Goal: Register for event/course

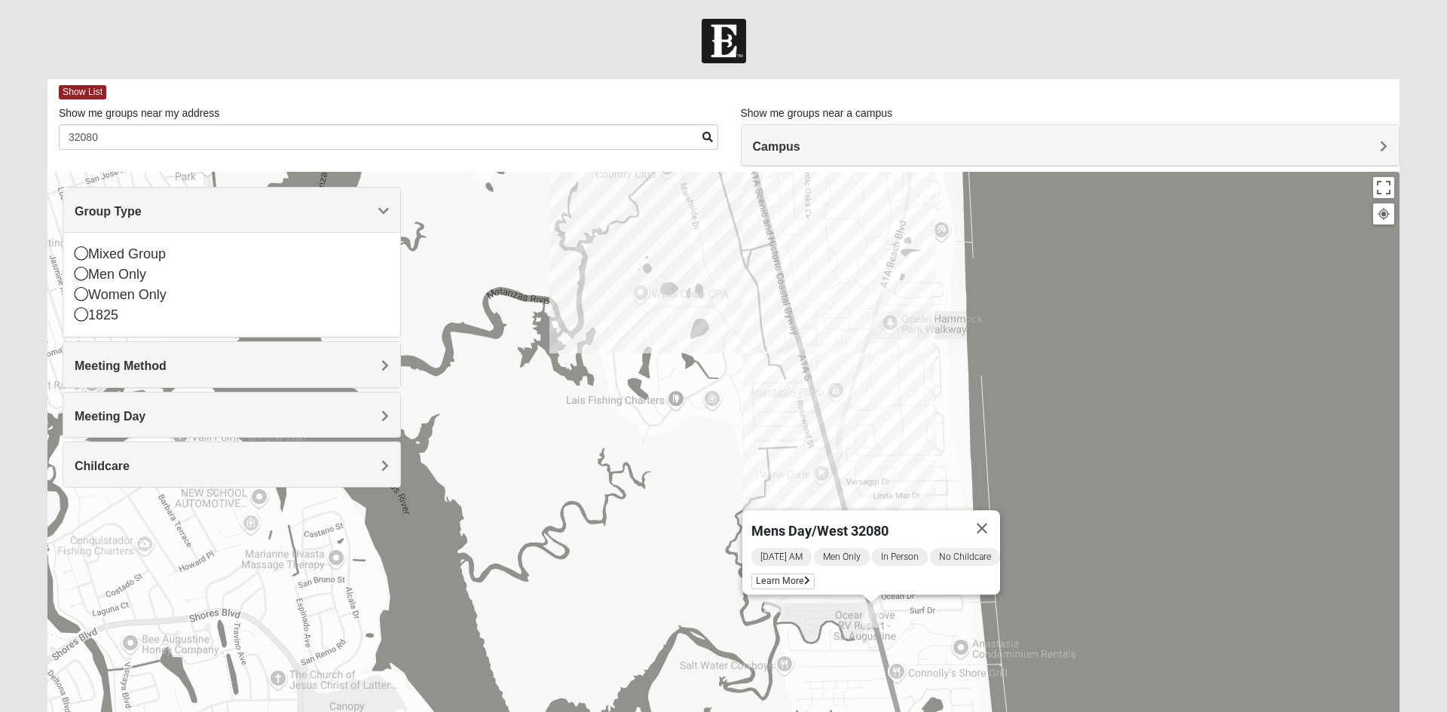
scroll to position [41, 0]
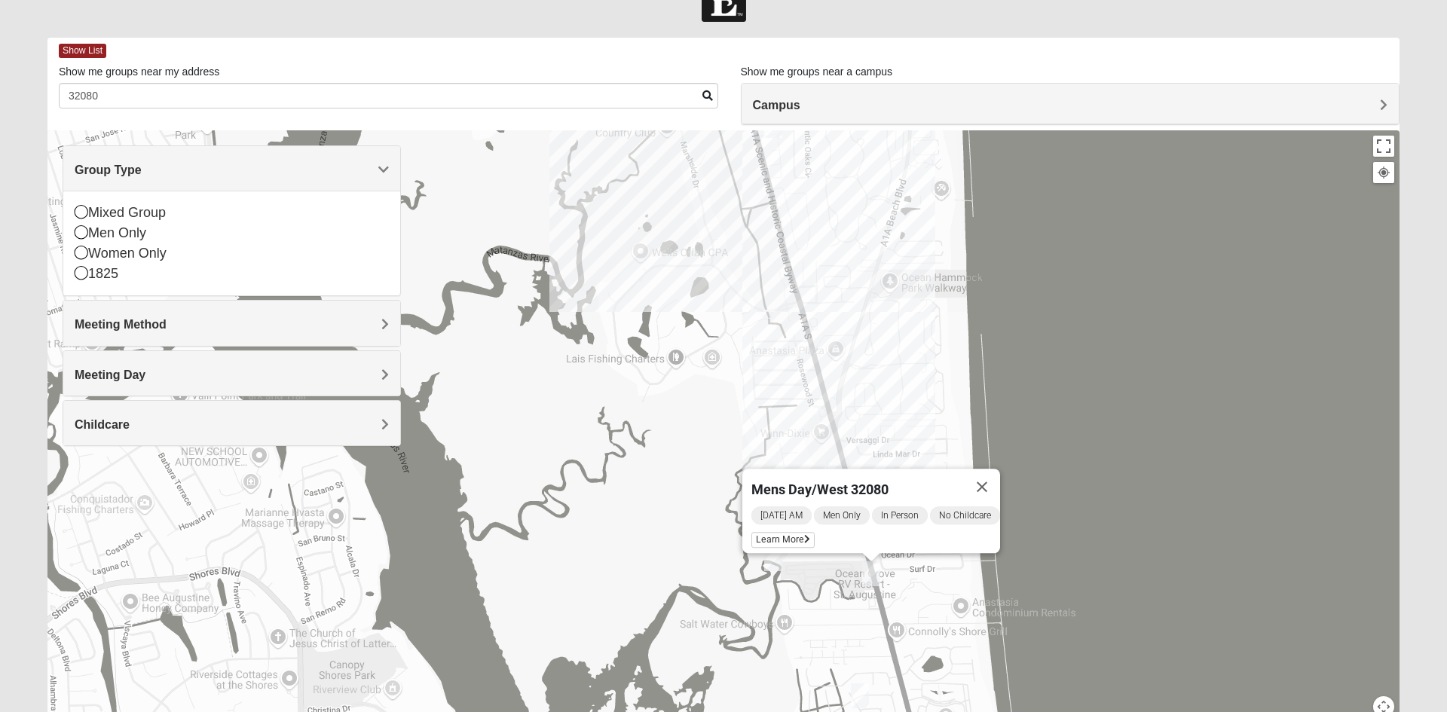
click at [145, 210] on div "Mixed Group" at bounding box center [232, 213] width 314 height 20
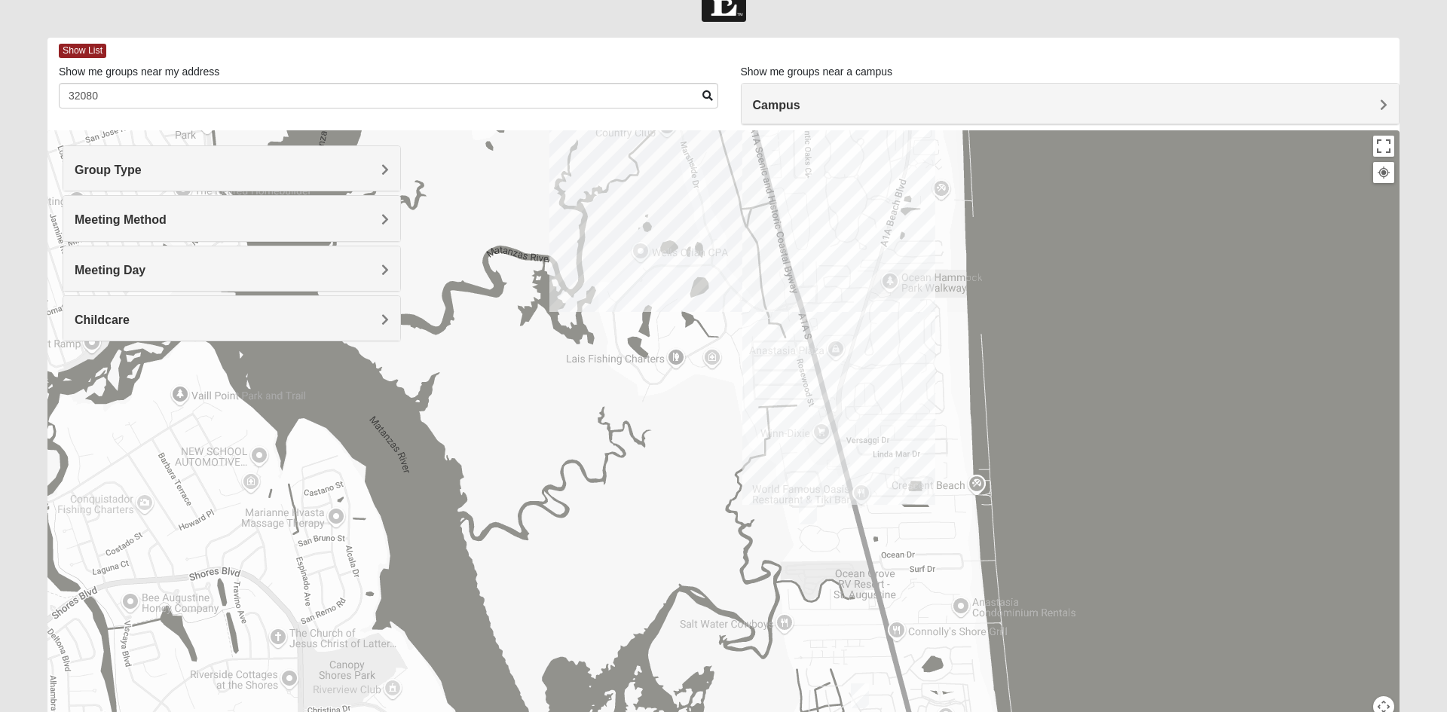
click at [234, 227] on h4 "Meeting Method" at bounding box center [232, 220] width 314 height 14
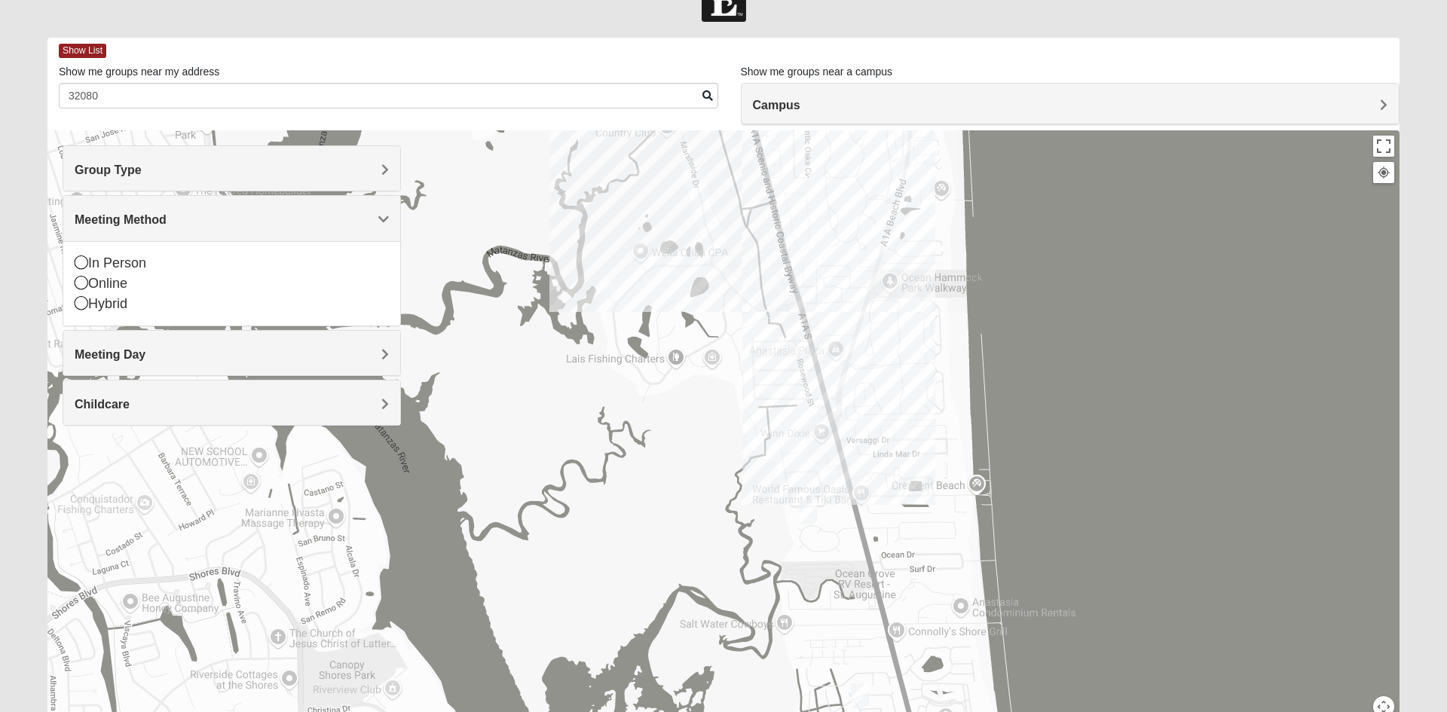
click at [133, 270] on div "In Person" at bounding box center [232, 263] width 314 height 20
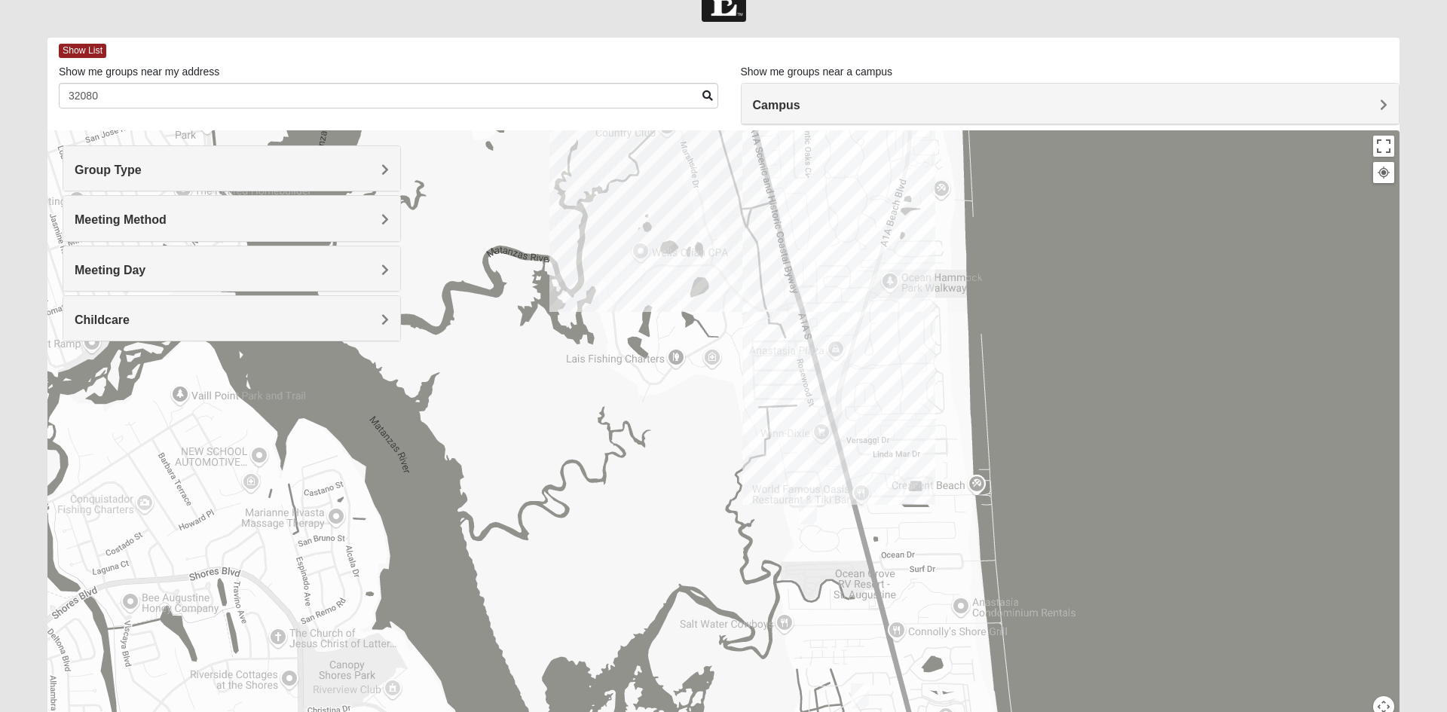
click at [301, 276] on h4 "Meeting Day" at bounding box center [232, 270] width 314 height 14
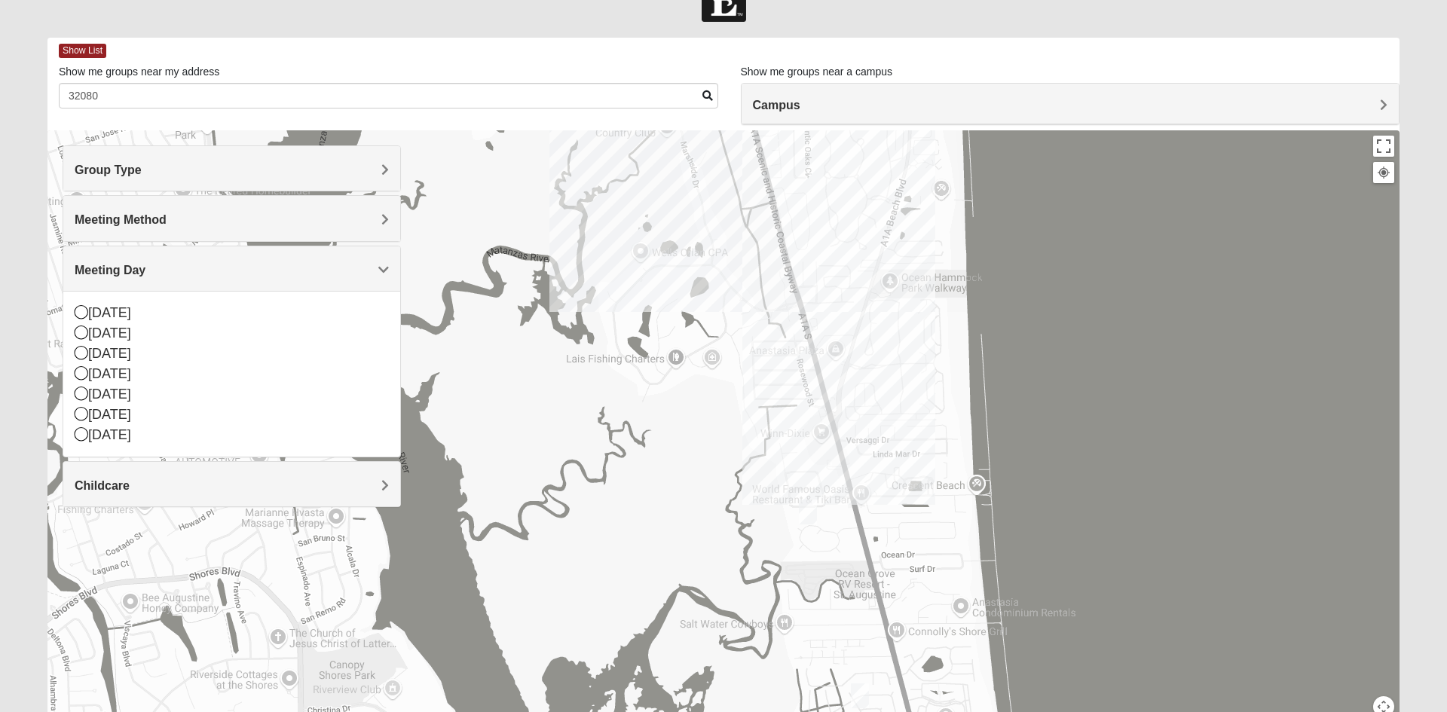
click at [151, 441] on div "[DATE]" at bounding box center [232, 435] width 314 height 20
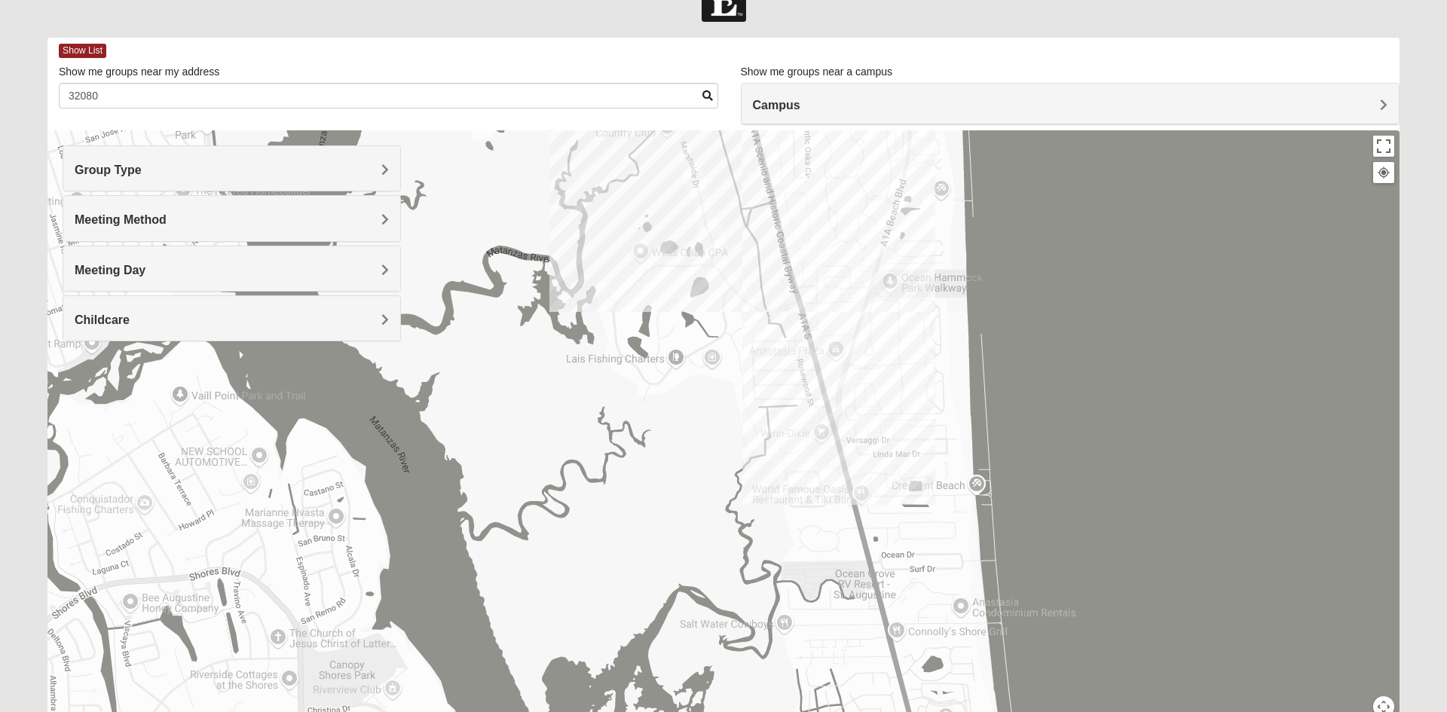
click at [159, 274] on h4 "Meeting Day" at bounding box center [232, 270] width 314 height 14
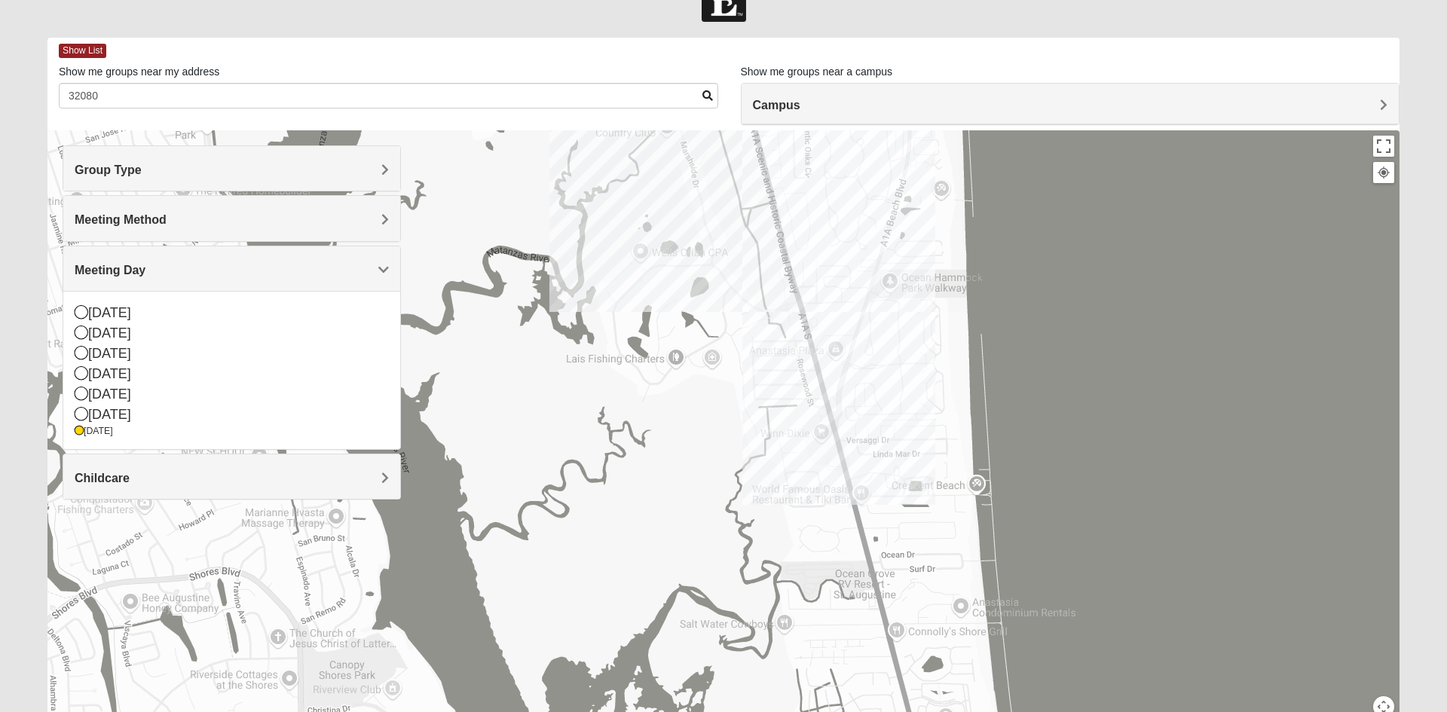
click at [114, 411] on div "[DATE]" at bounding box center [232, 415] width 314 height 20
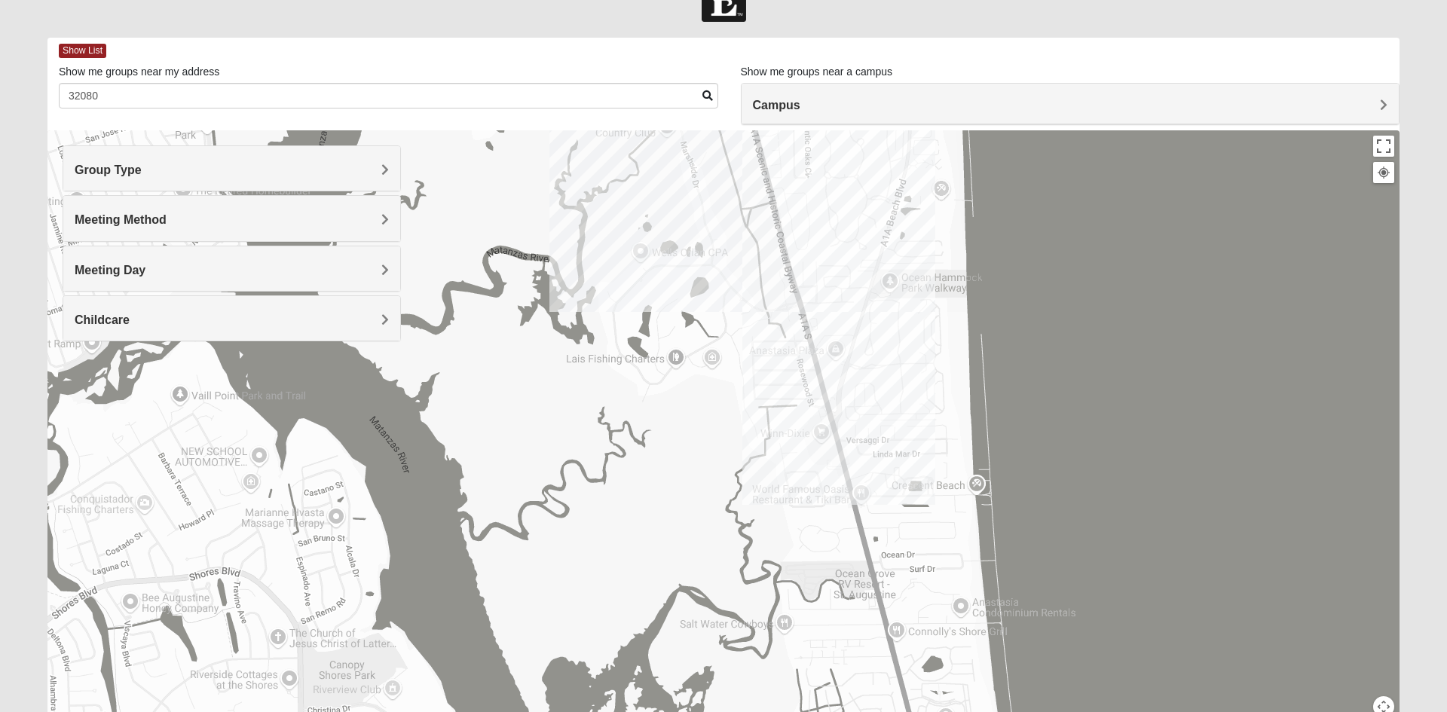
click at [820, 112] on h4 "Campus" at bounding box center [1070, 105] width 635 height 14
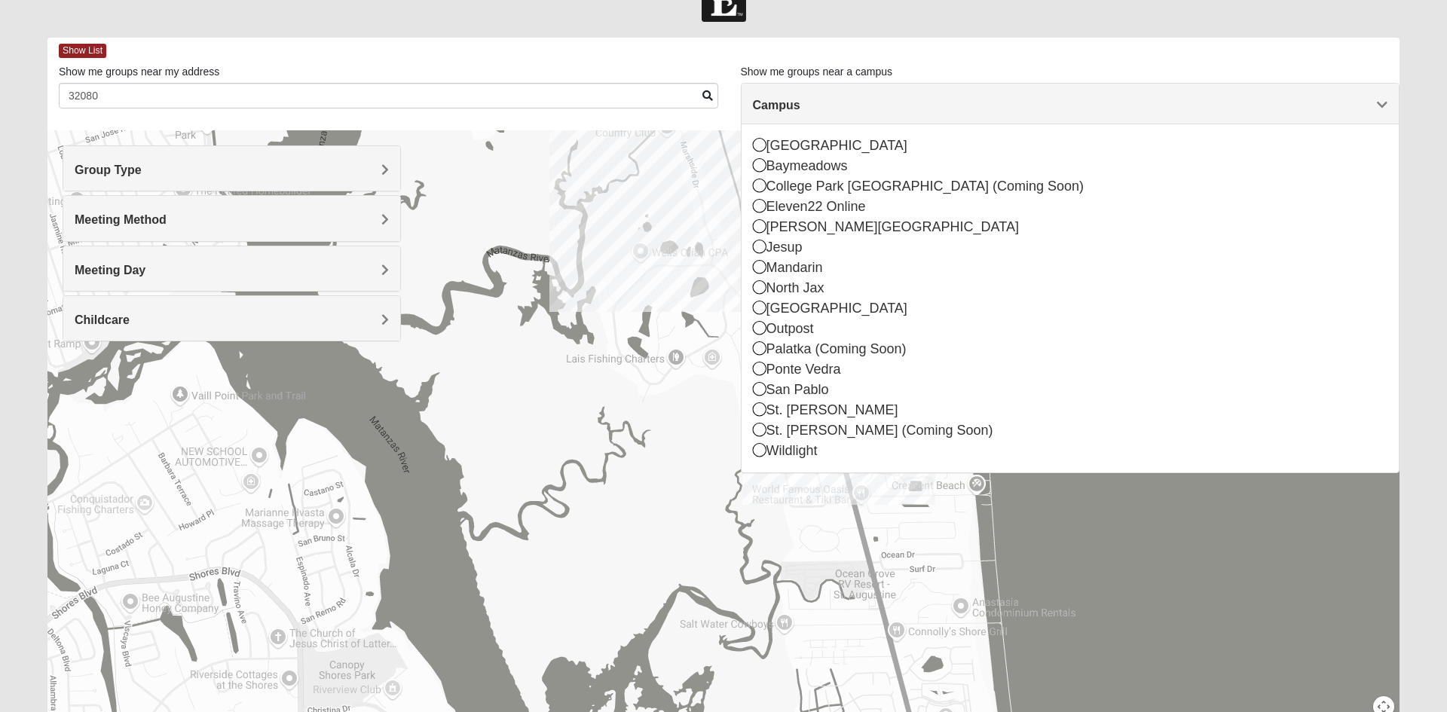
click at [800, 413] on div "St. [PERSON_NAME]" at bounding box center [1070, 410] width 635 height 20
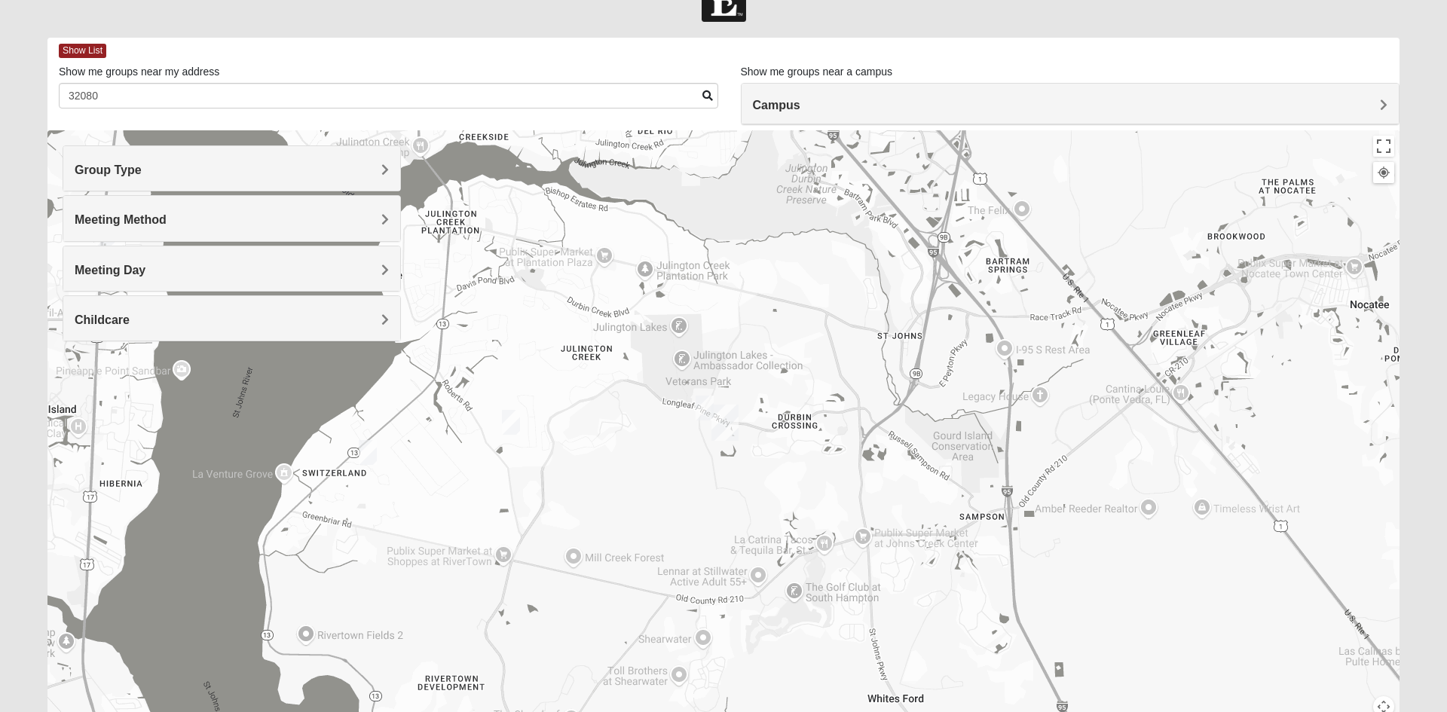
click at [704, 406] on img "On-campus Mixed Galloway 32259" at bounding box center [705, 408] width 30 height 37
click at [621, 403] on div "On-campus Mixed Galloway 32259 Friday PM Mixed Group In Person No Childcare Lea…" at bounding box center [723, 431] width 1352 height 603
click at [605, 366] on span "Learn More" at bounding box center [592, 374] width 63 height 16
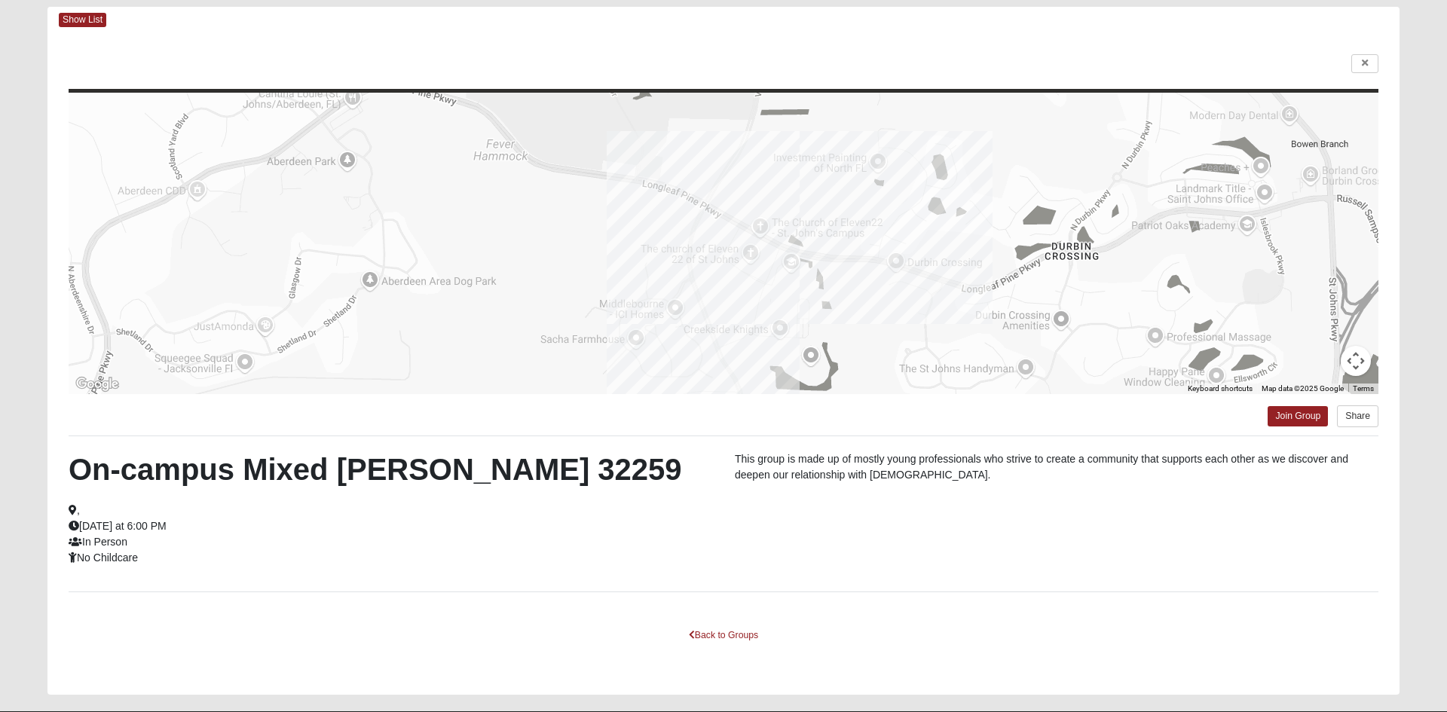
scroll to position [110, 0]
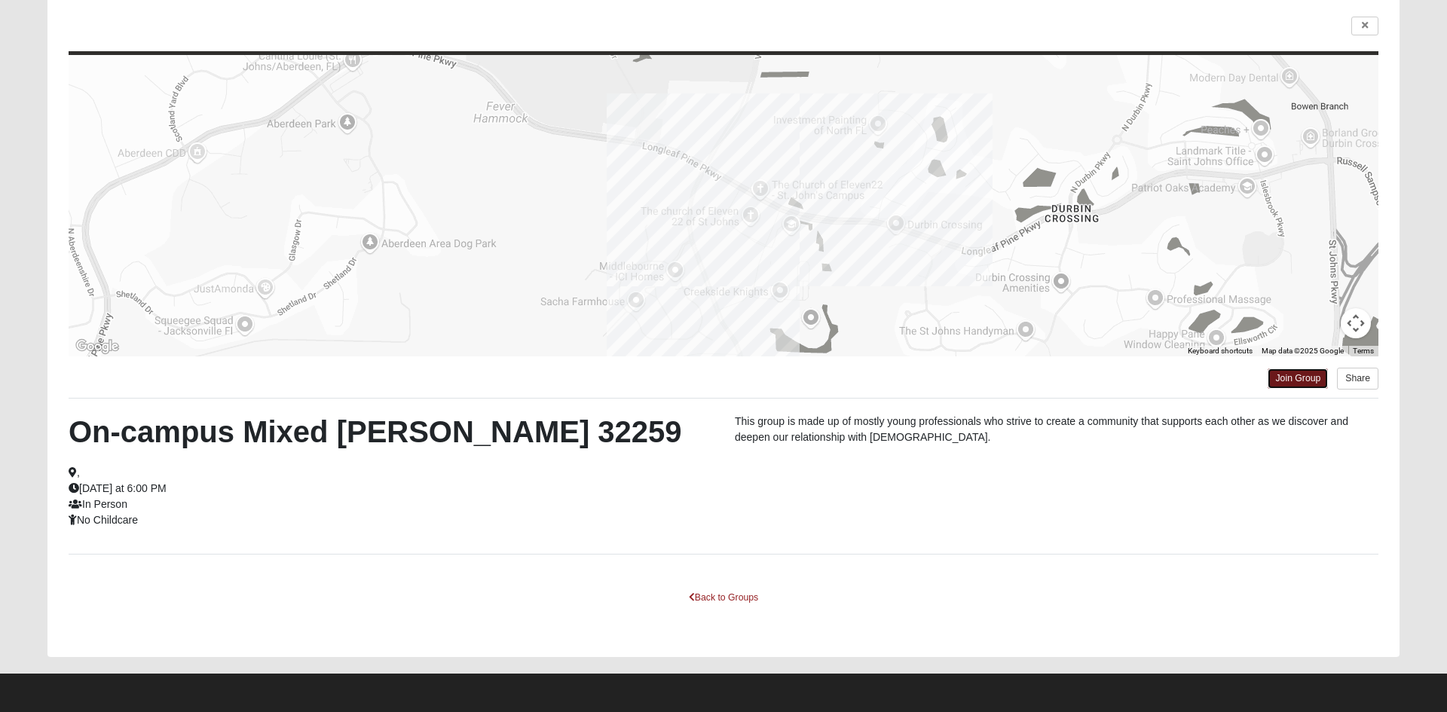
click at [1299, 380] on link "Join Group" at bounding box center [1298, 379] width 60 height 20
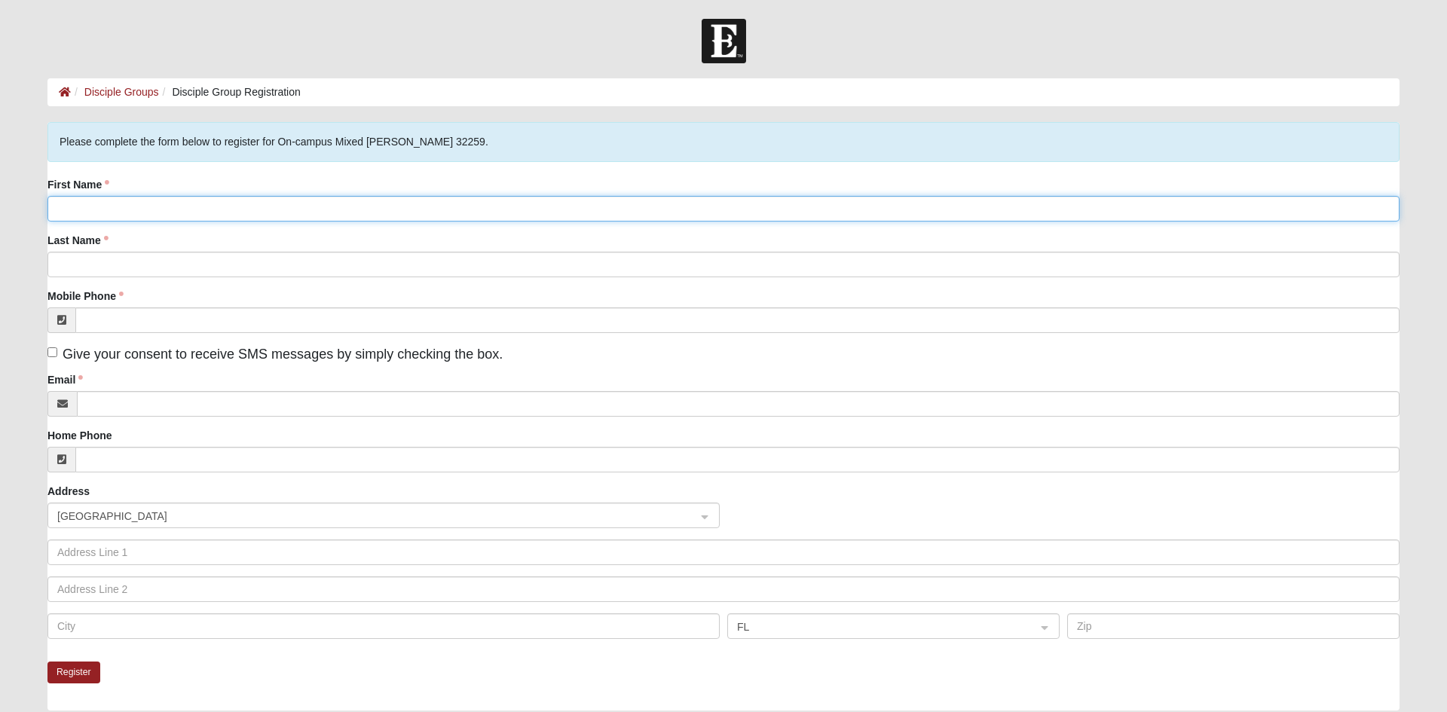
click at [386, 212] on input "First Name" at bounding box center [723, 209] width 1352 height 26
type input "Grace"
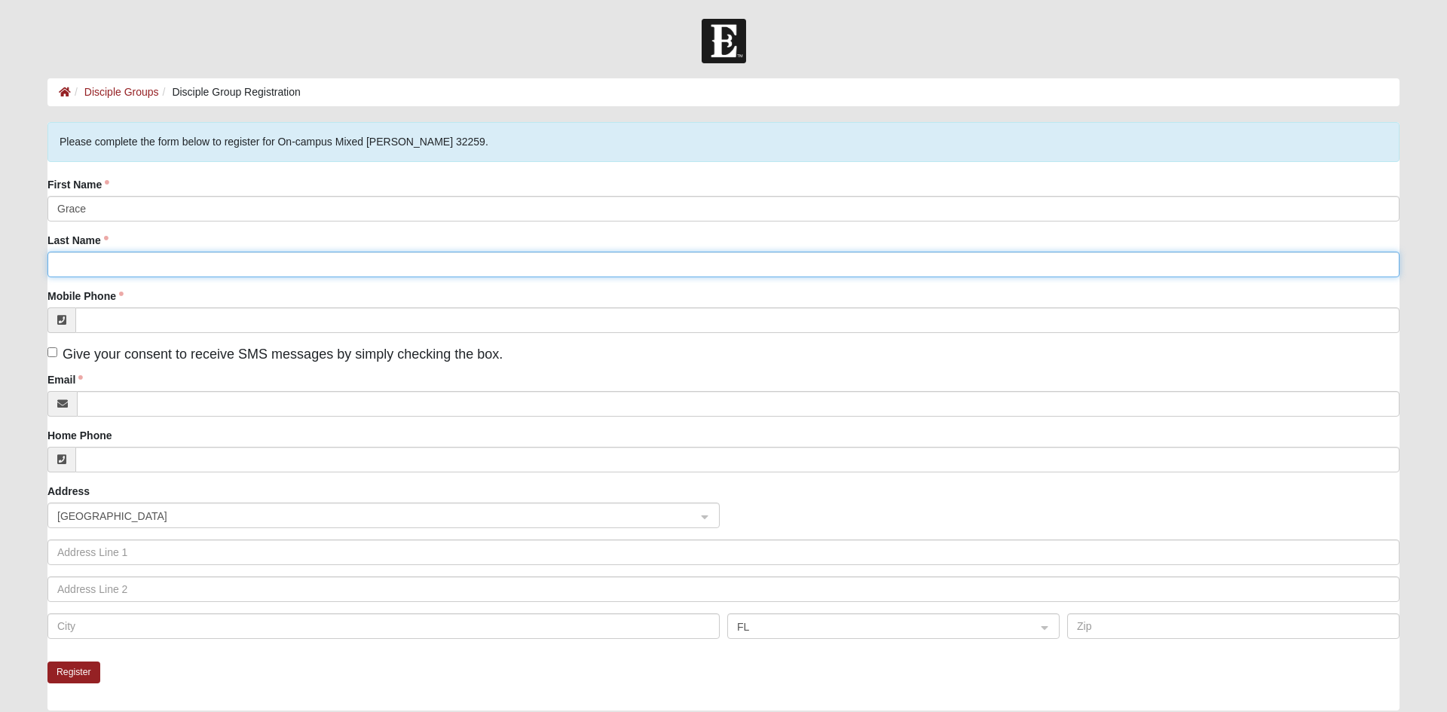
click at [82, 264] on input "Last Name" at bounding box center [723, 265] width 1352 height 26
type input "Alexander"
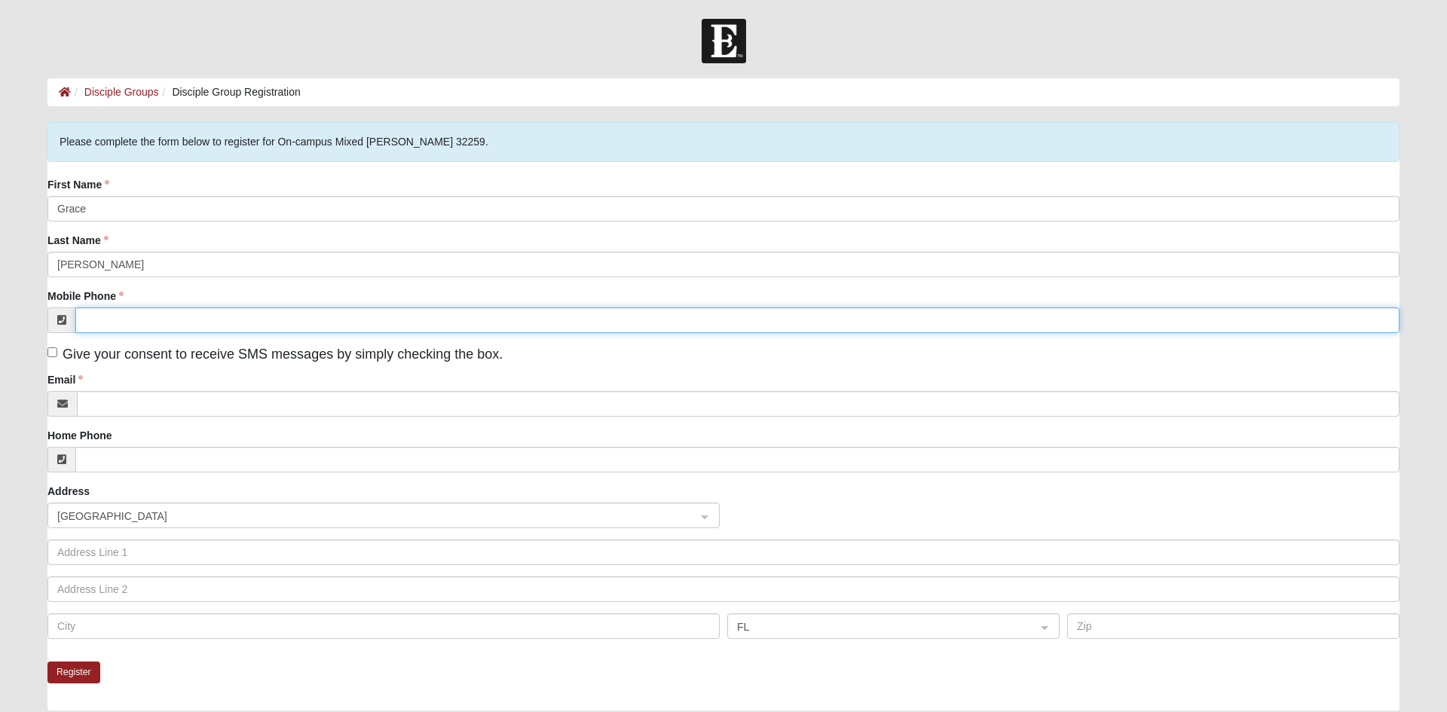
click at [117, 319] on input "Mobile Phone" at bounding box center [737, 320] width 1324 height 26
type input "(386) 530-1029"
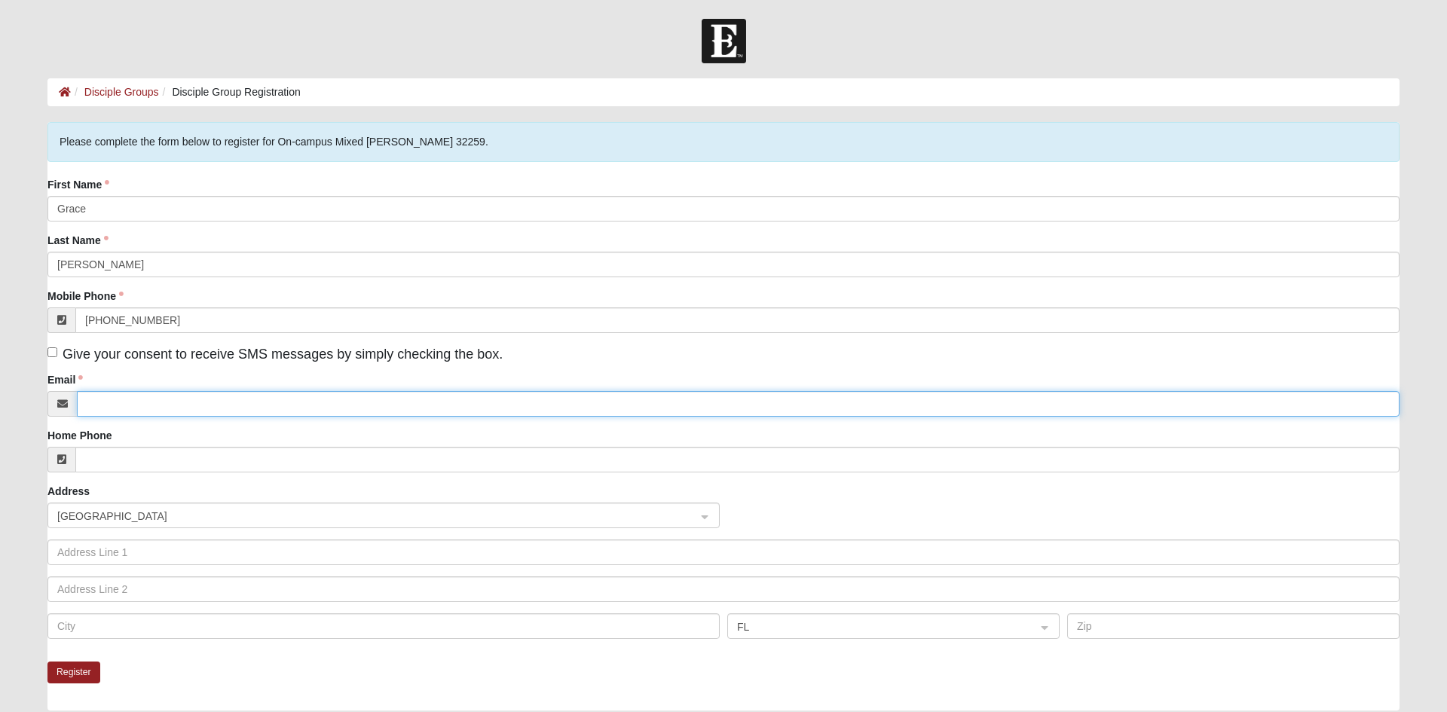
click at [125, 403] on input "Email" at bounding box center [738, 404] width 1323 height 26
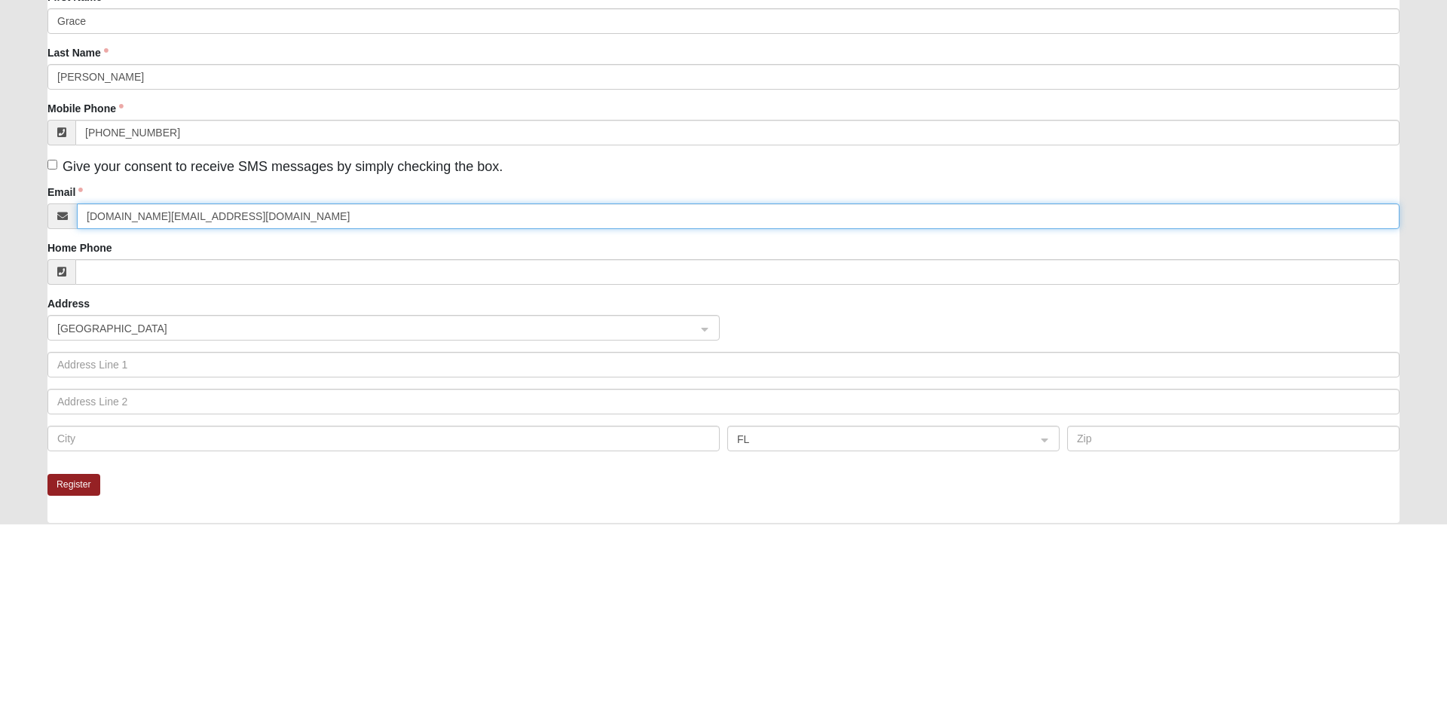
type input "latte2015.ga@gmail.com"
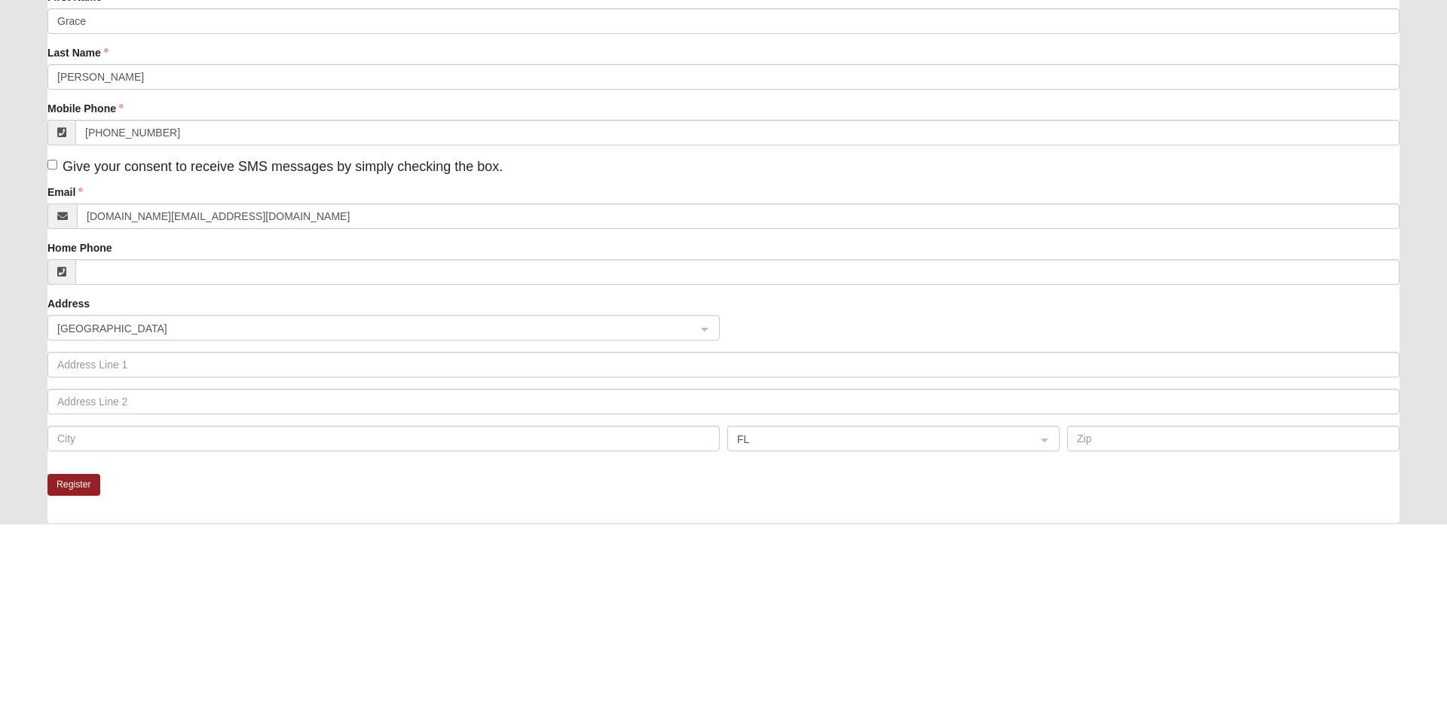
click at [87, 503] on input "search" at bounding box center [379, 514] width 644 height 23
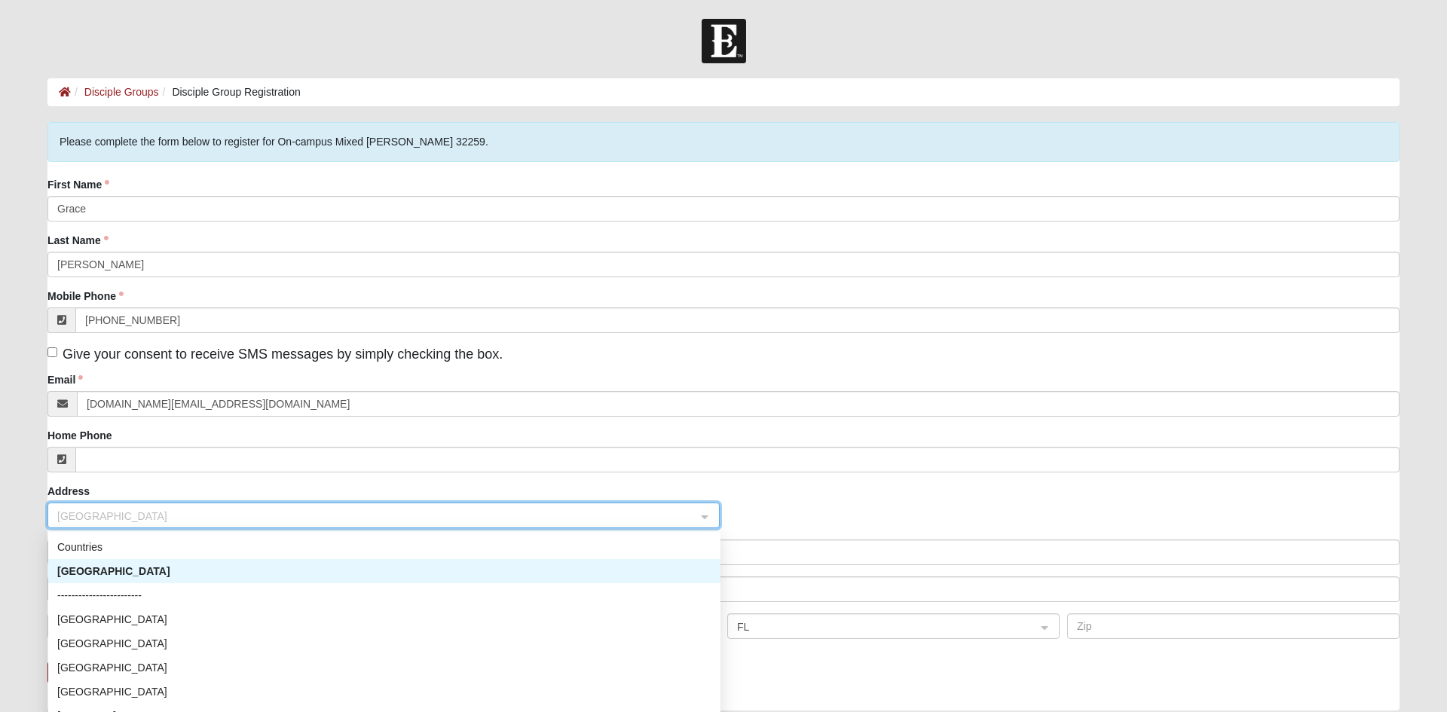
click at [88, 573] on div "United States" at bounding box center [384, 571] width 654 height 17
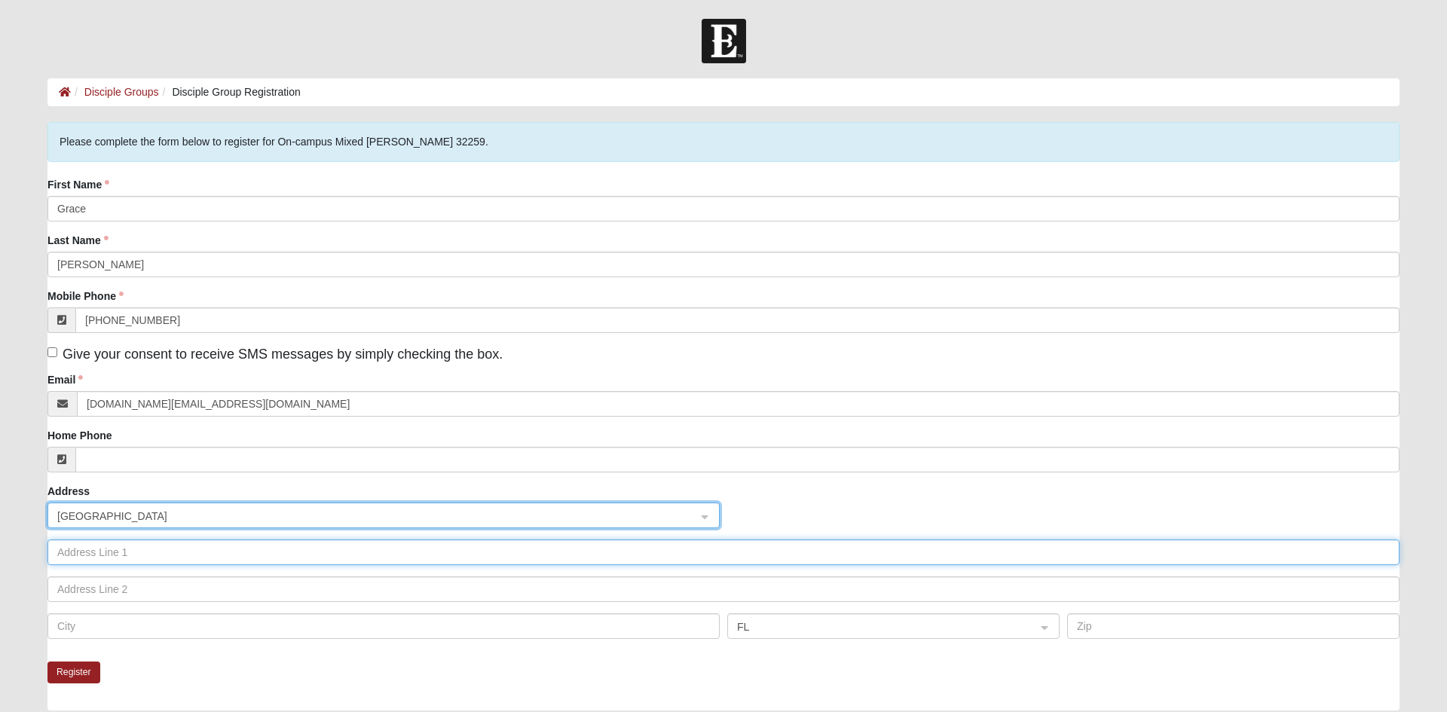
click at [78, 551] on input "text" at bounding box center [723, 553] width 1352 height 26
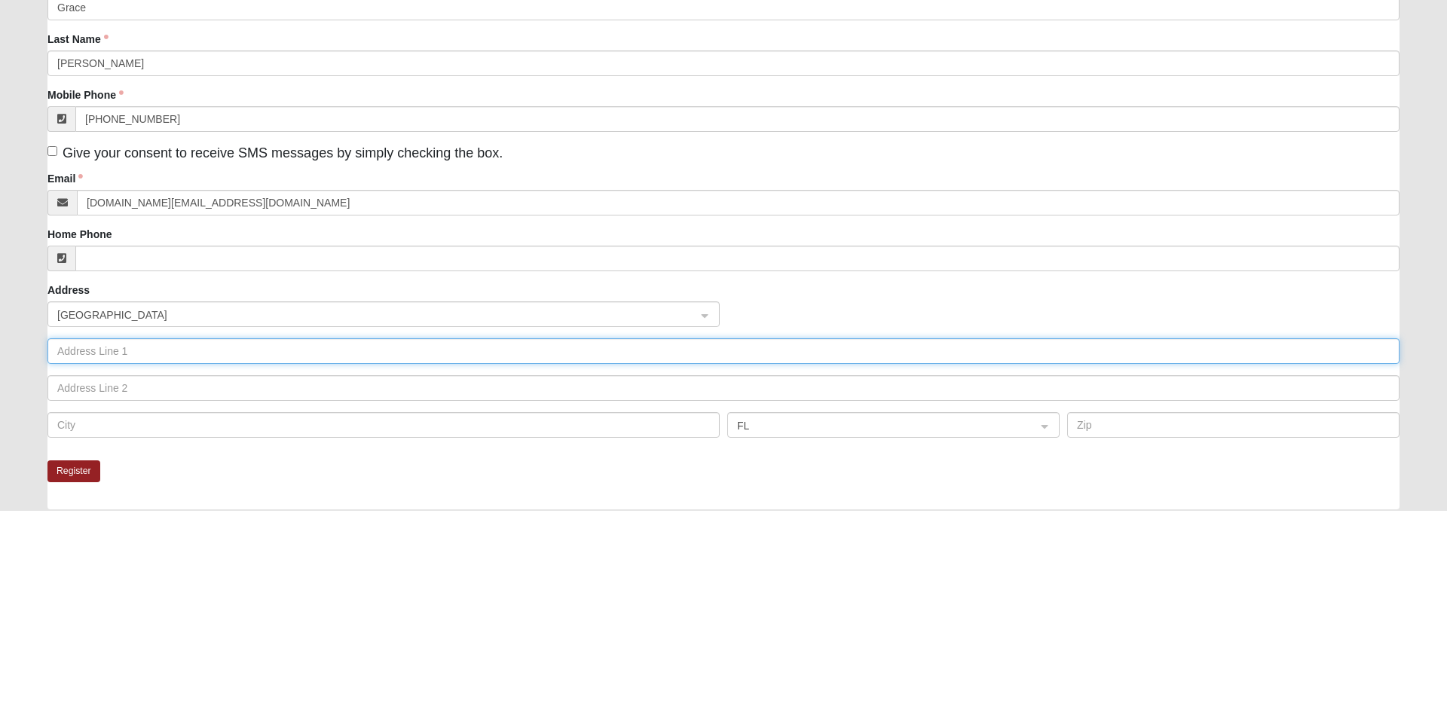
scroll to position [72, 0]
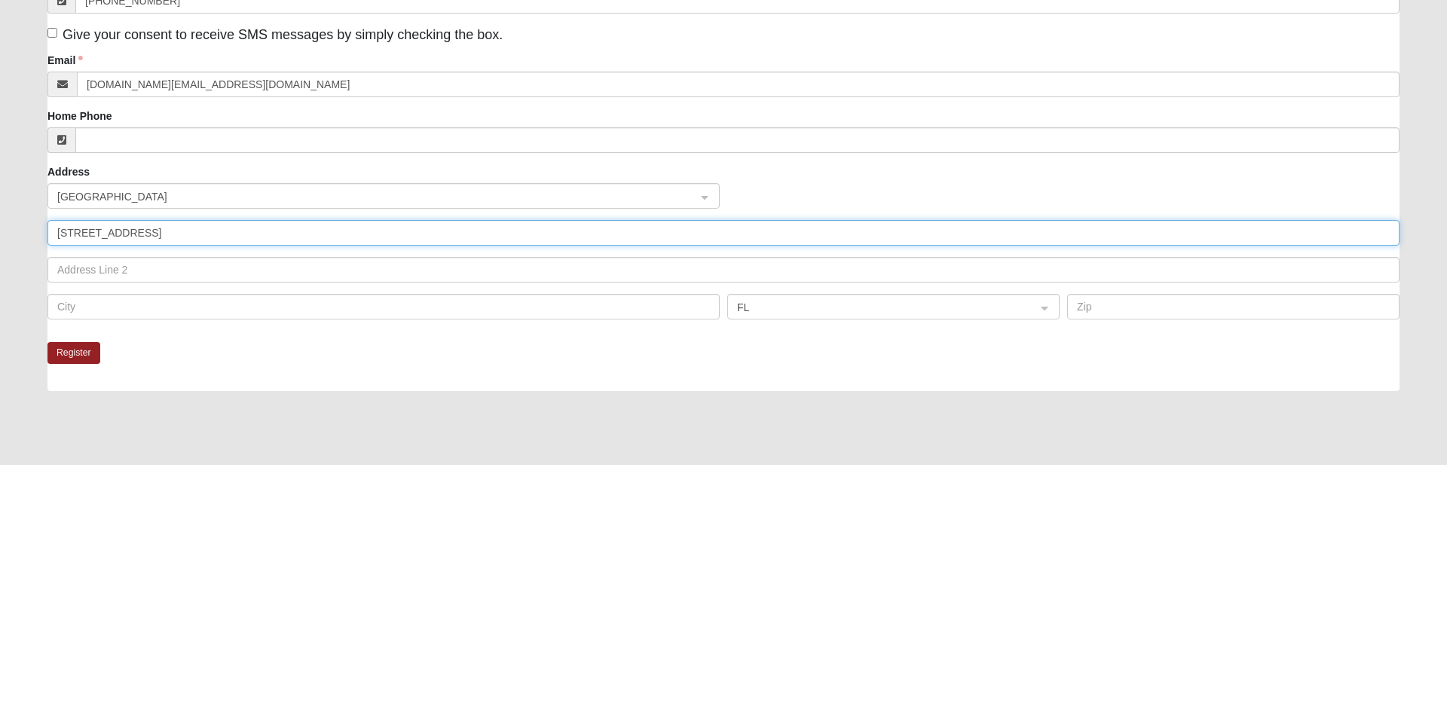
type input "509 Sentosa Dr apt 310"
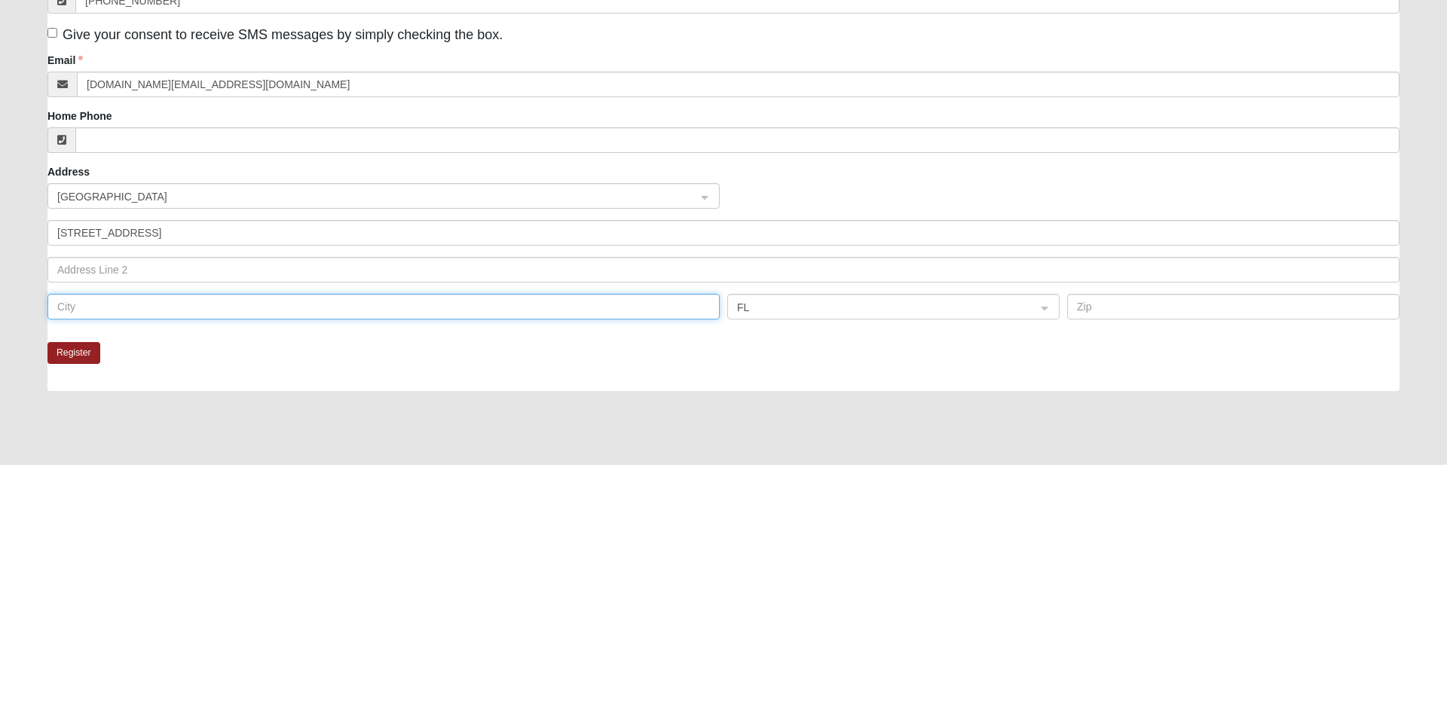
click at [85, 558] on input "text" at bounding box center [383, 554] width 672 height 26
type input "St john"
click at [70, 598] on button "Register" at bounding box center [73, 600] width 53 height 22
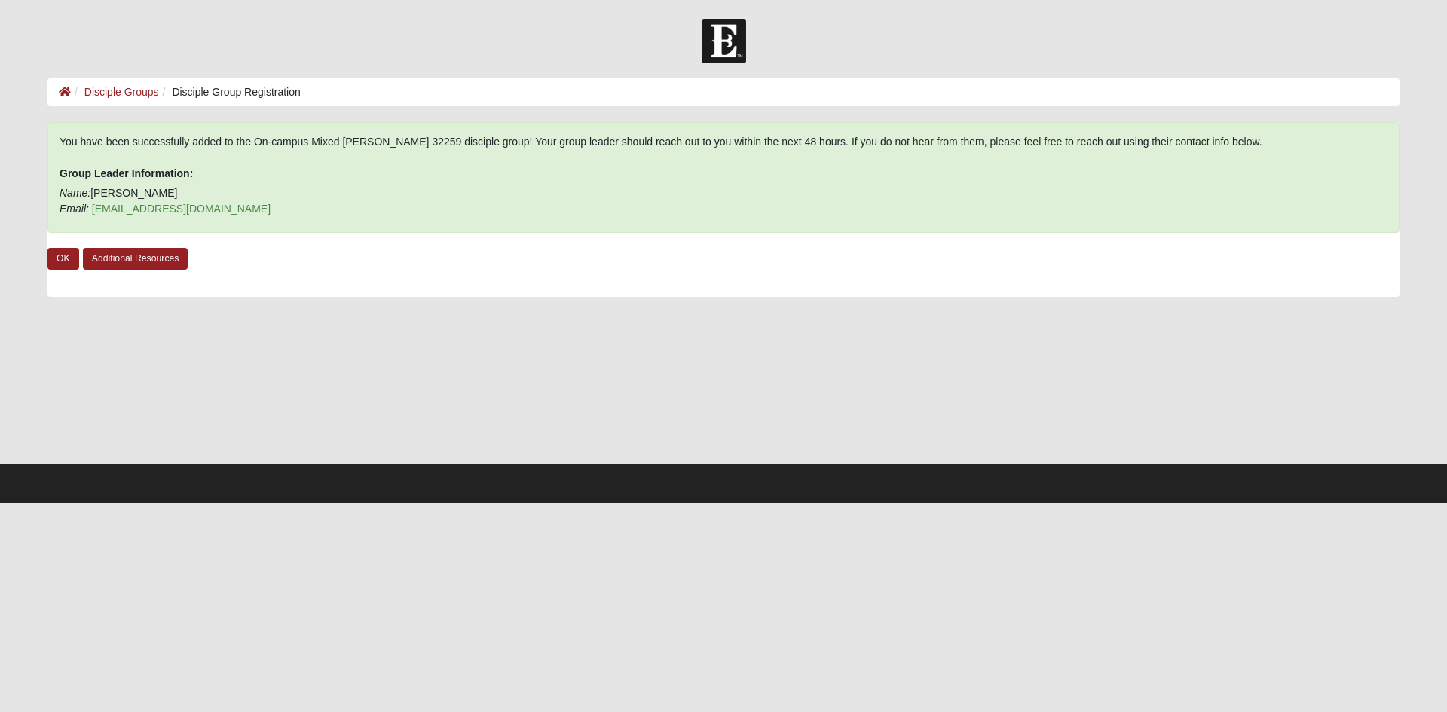
scroll to position [0, 0]
click at [63, 252] on link "OK" at bounding box center [63, 259] width 32 height 22
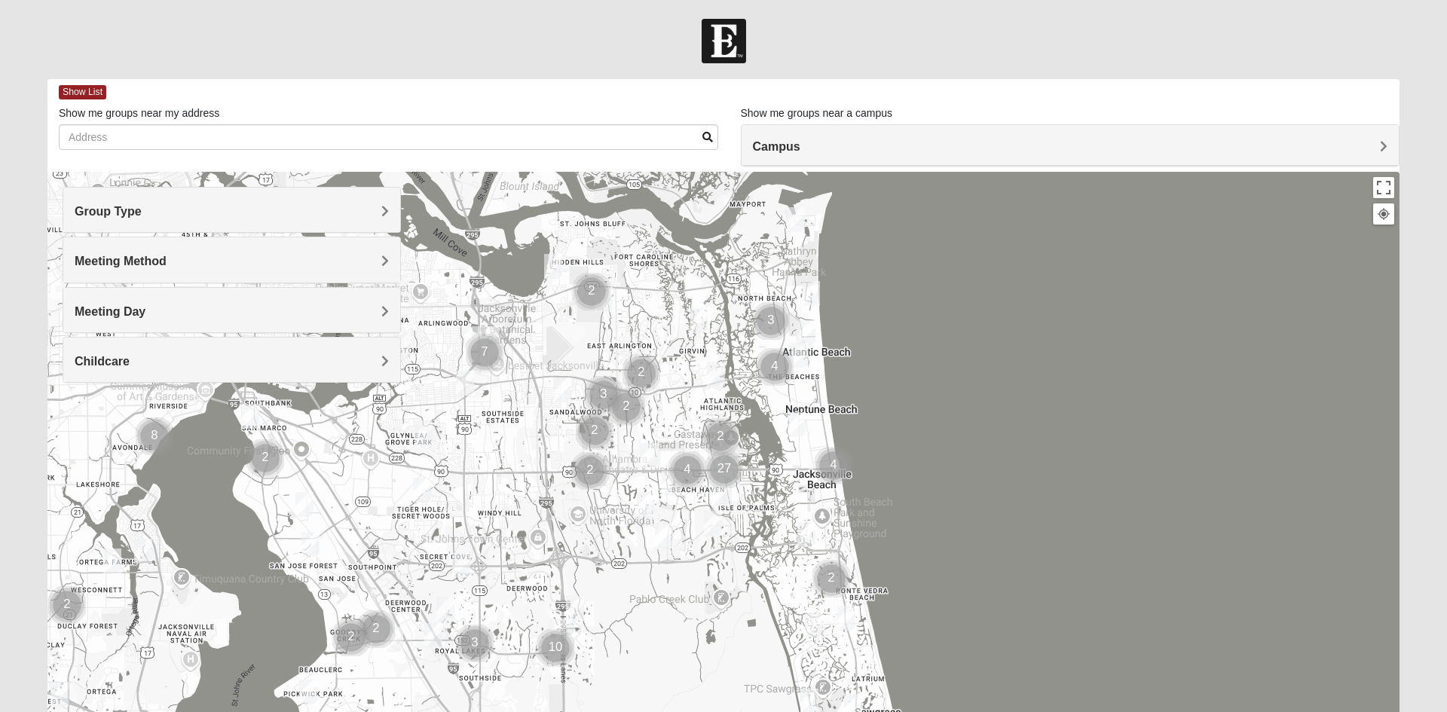
click at [375, 357] on h4 "Childcare" at bounding box center [232, 361] width 314 height 14
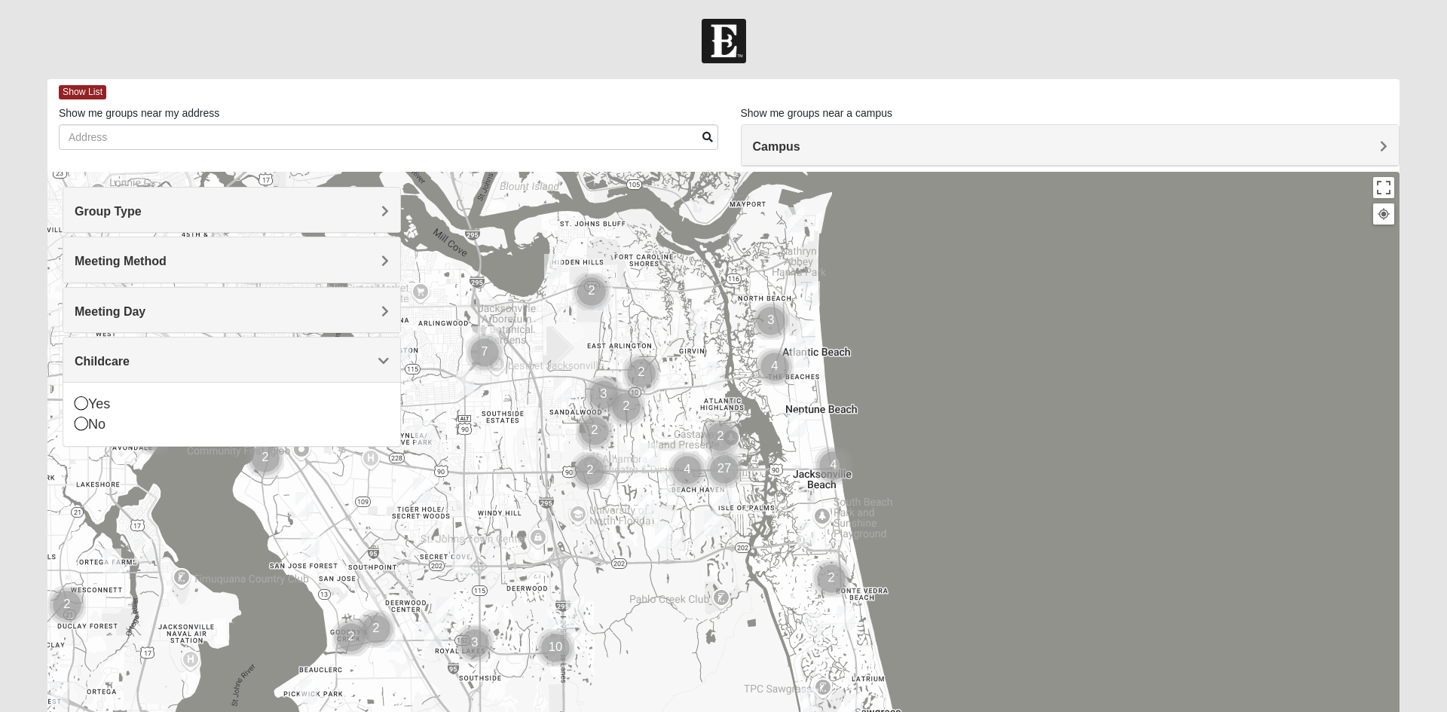
click at [113, 405] on div "Yes" at bounding box center [232, 404] width 314 height 20
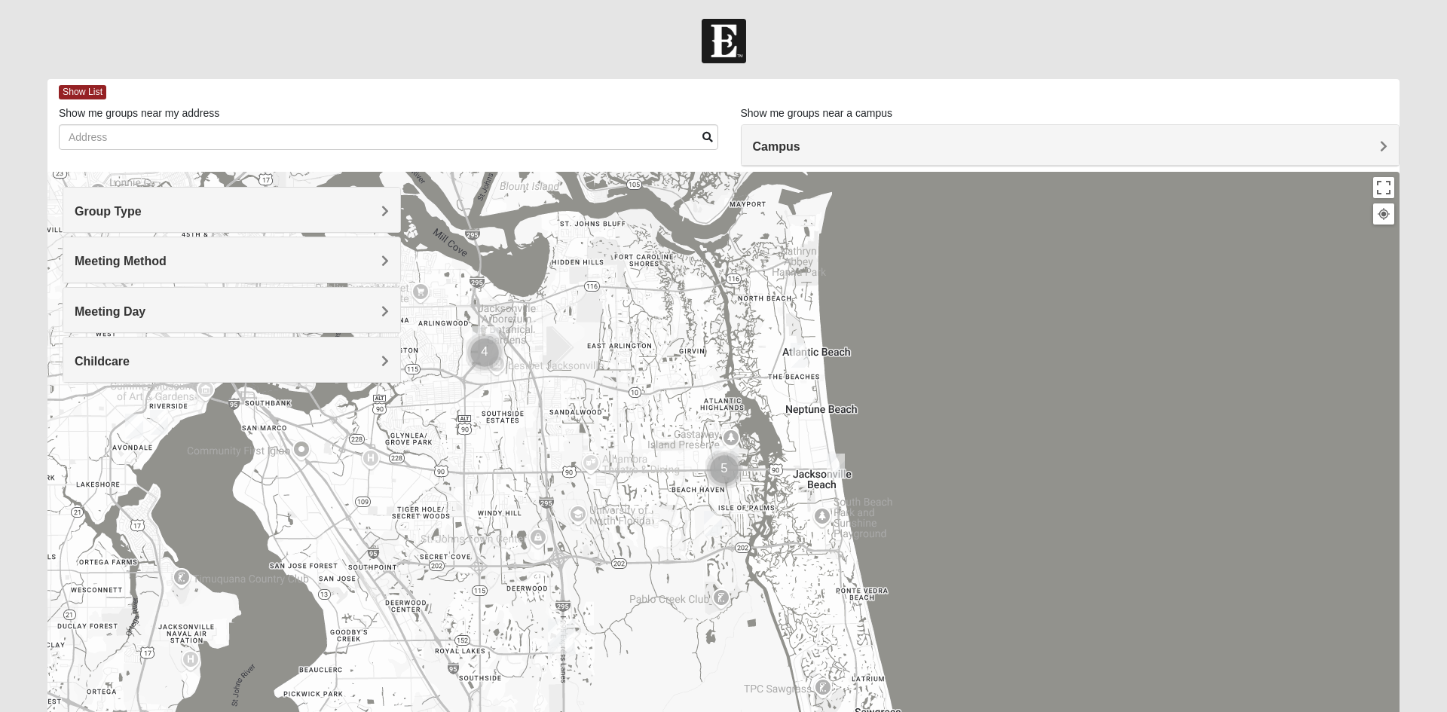
click at [852, 144] on h4 "Campus" at bounding box center [1070, 146] width 635 height 14
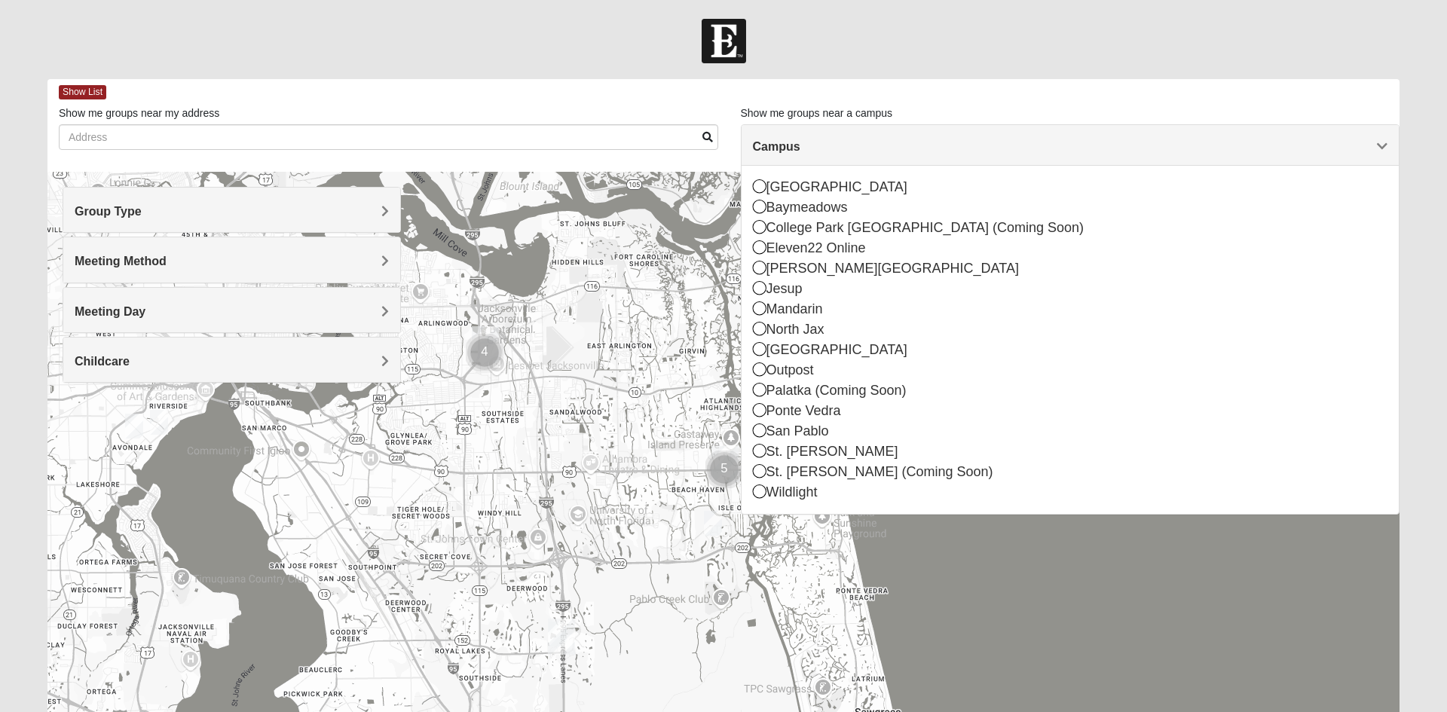
click at [821, 449] on div "St. [PERSON_NAME]" at bounding box center [1070, 452] width 635 height 20
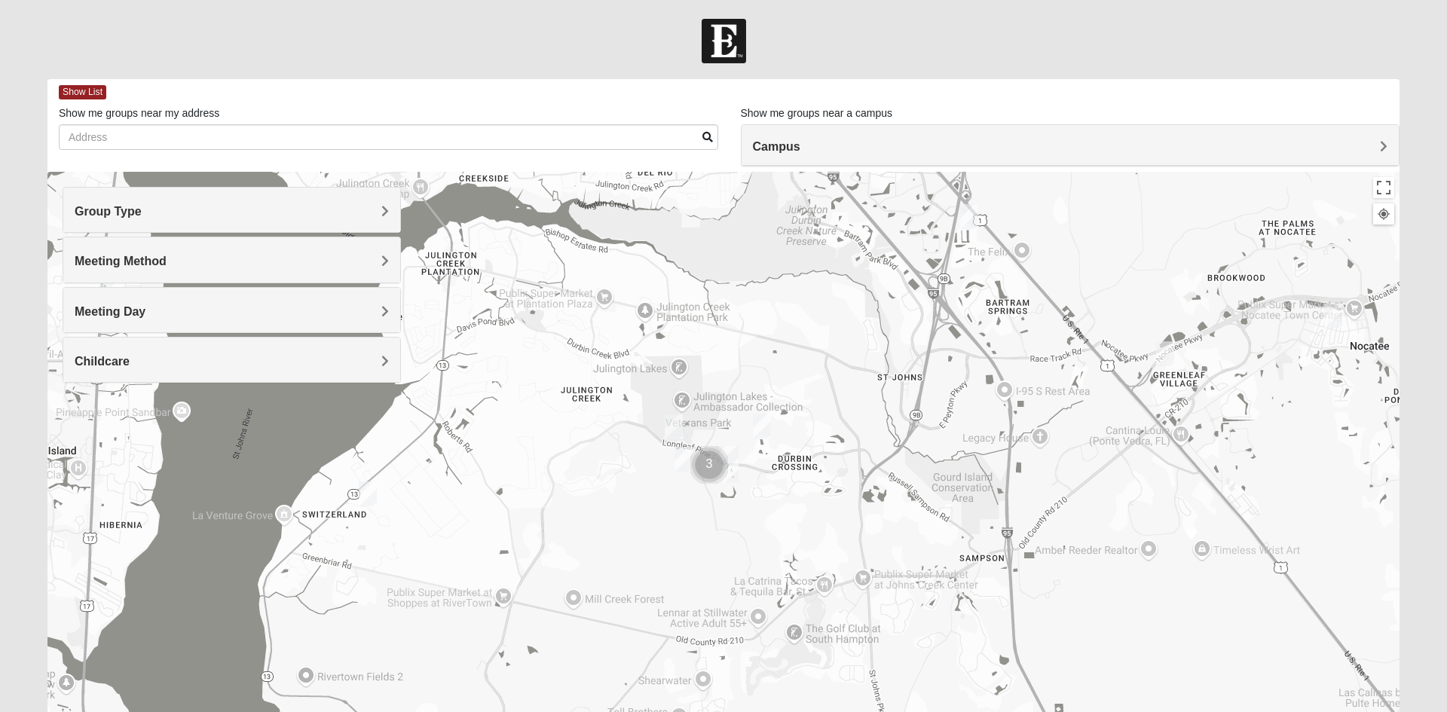
click at [666, 424] on img "Mixed Clark 32259" at bounding box center [674, 426] width 30 height 37
click at [767, 424] on img "Mixed Stamper 32259" at bounding box center [762, 426] width 30 height 37
click at [678, 460] on img "Mixed Parks 32259" at bounding box center [683, 459] width 30 height 37
click at [1167, 353] on img "Mixed Buckley 32081" at bounding box center [1165, 353] width 30 height 37
click at [972, 216] on img "Mixed Reed/Tabak 32258" at bounding box center [969, 216] width 30 height 37
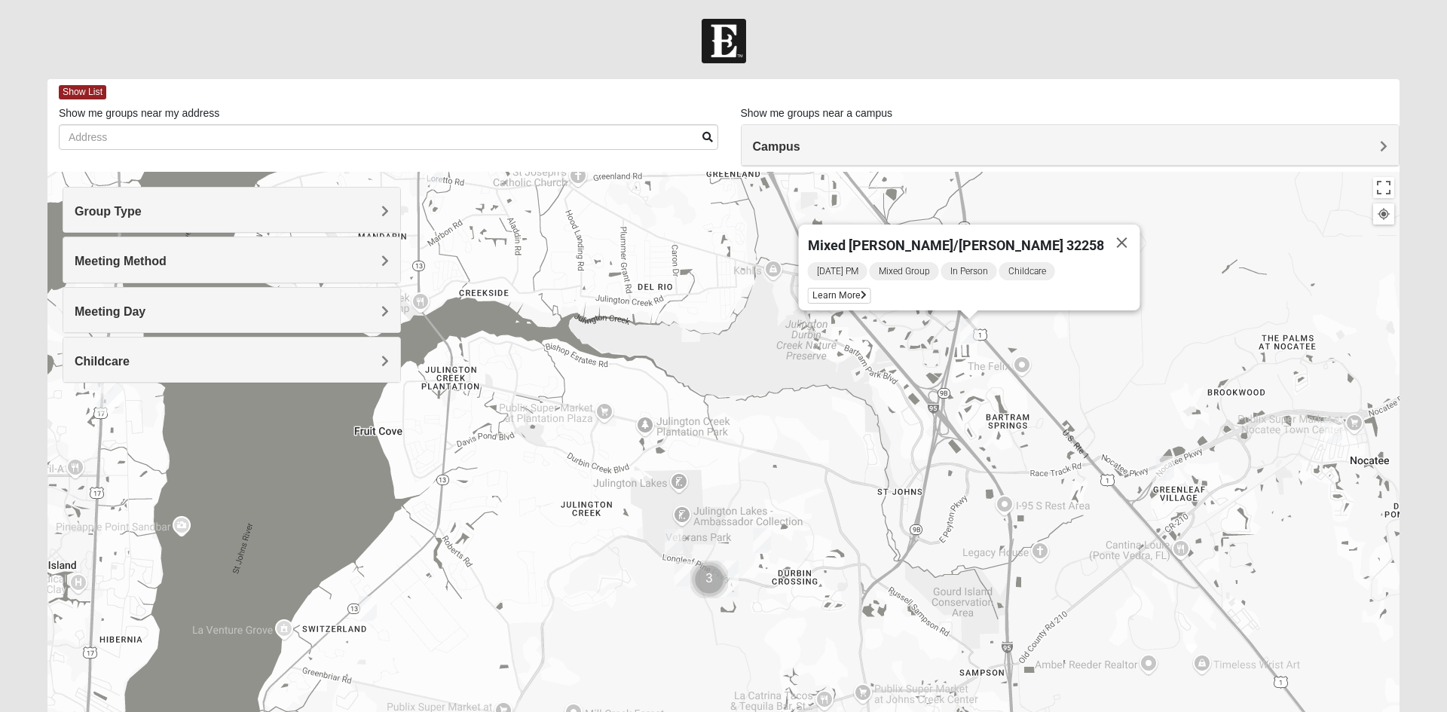
click at [1336, 438] on img "Mixed Olsen 32081" at bounding box center [1333, 430] width 30 height 37
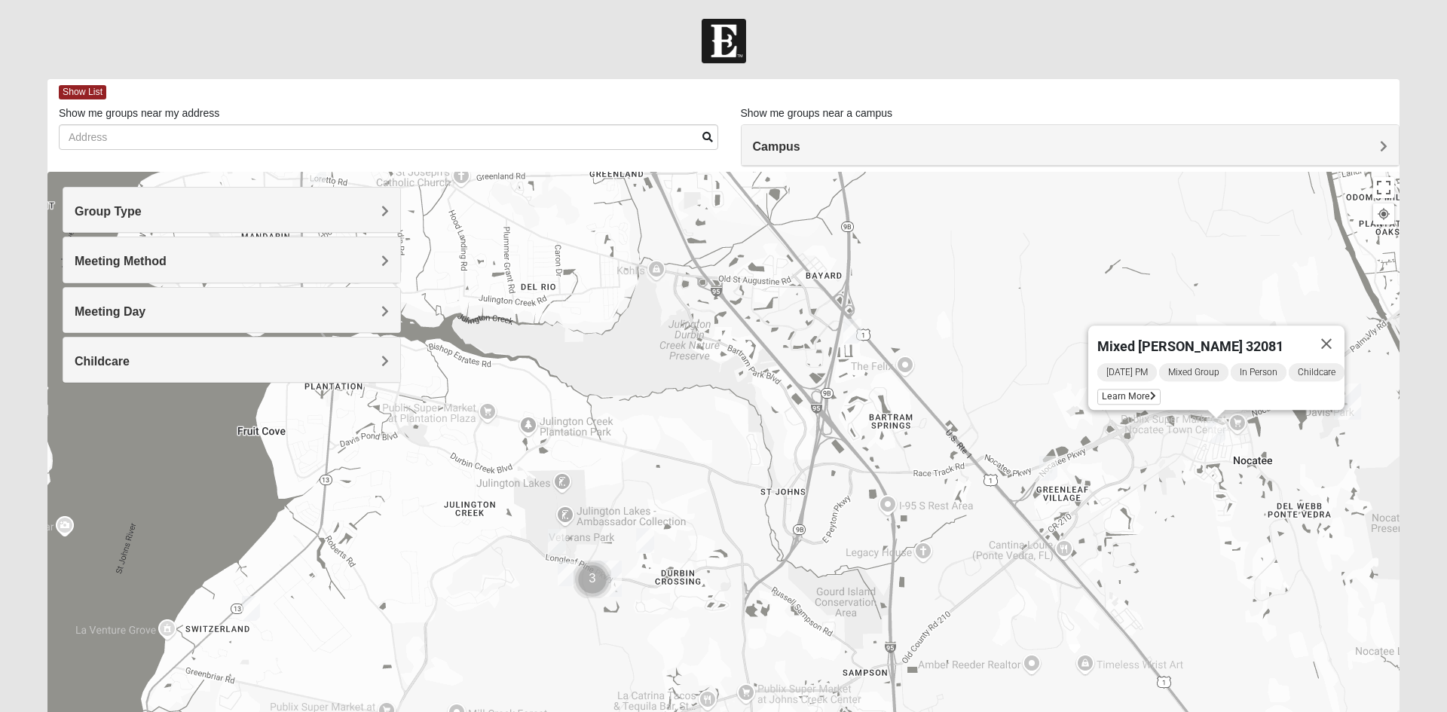
click at [338, 321] on div "Meeting Day" at bounding box center [231, 310] width 337 height 44
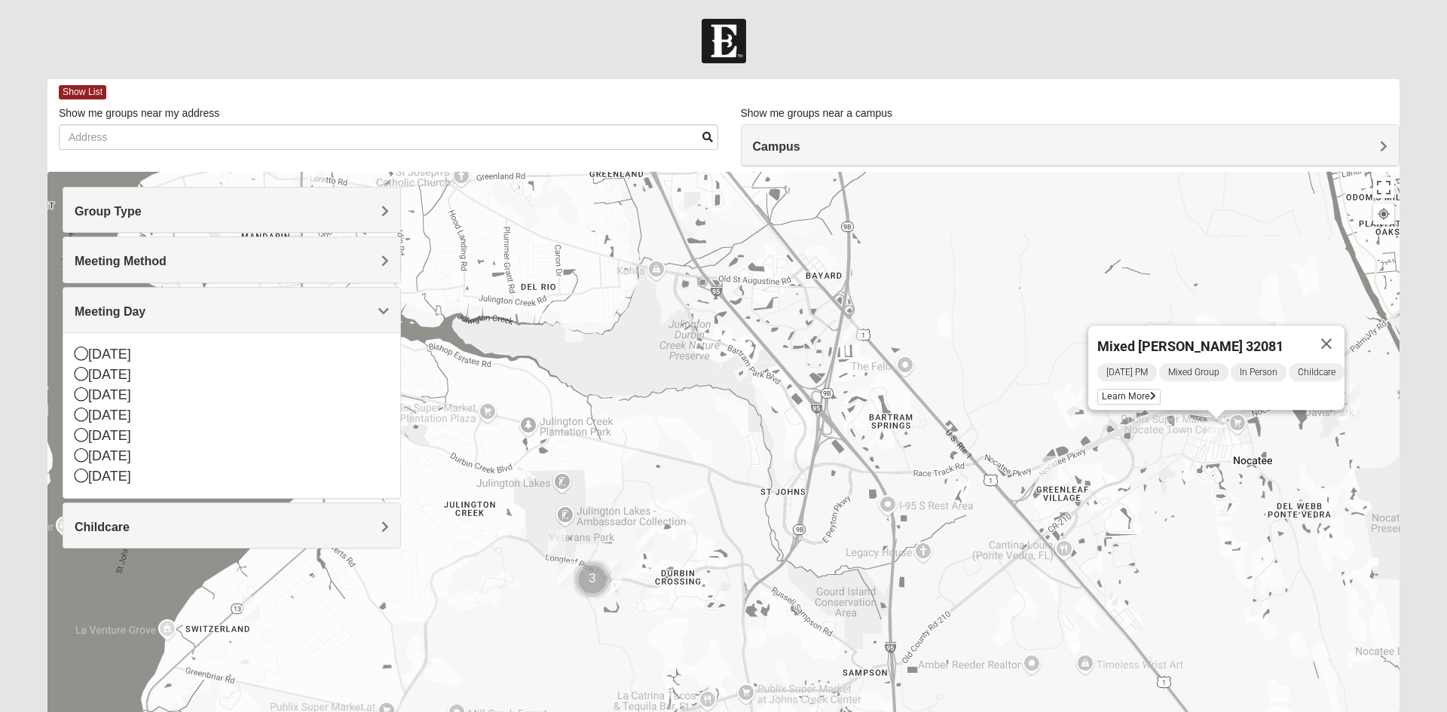
click at [127, 356] on div "[DATE]" at bounding box center [232, 354] width 314 height 20
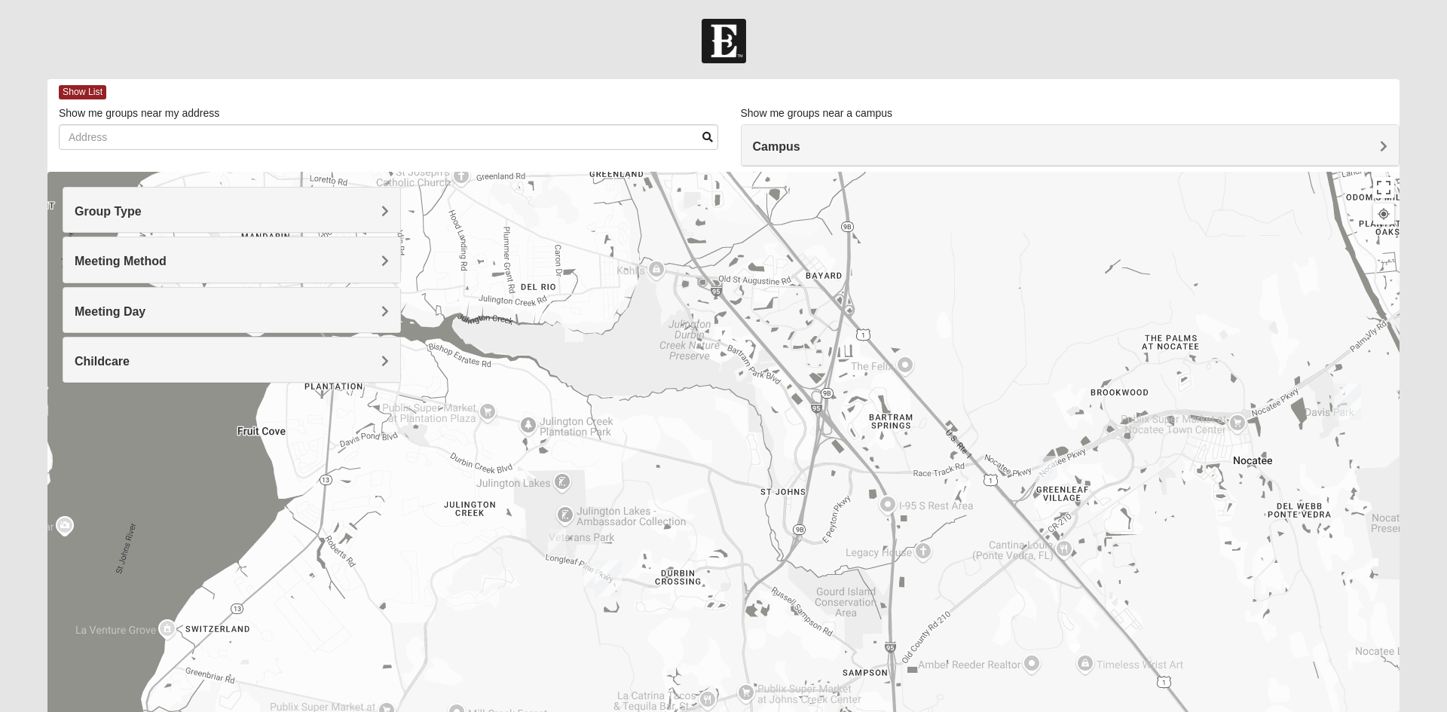
click at [586, 571] on img "Mixed Franzini 32259" at bounding box center [591, 576] width 30 height 37
click at [497, 537] on span "Learn More" at bounding box center [503, 542] width 63 height 16
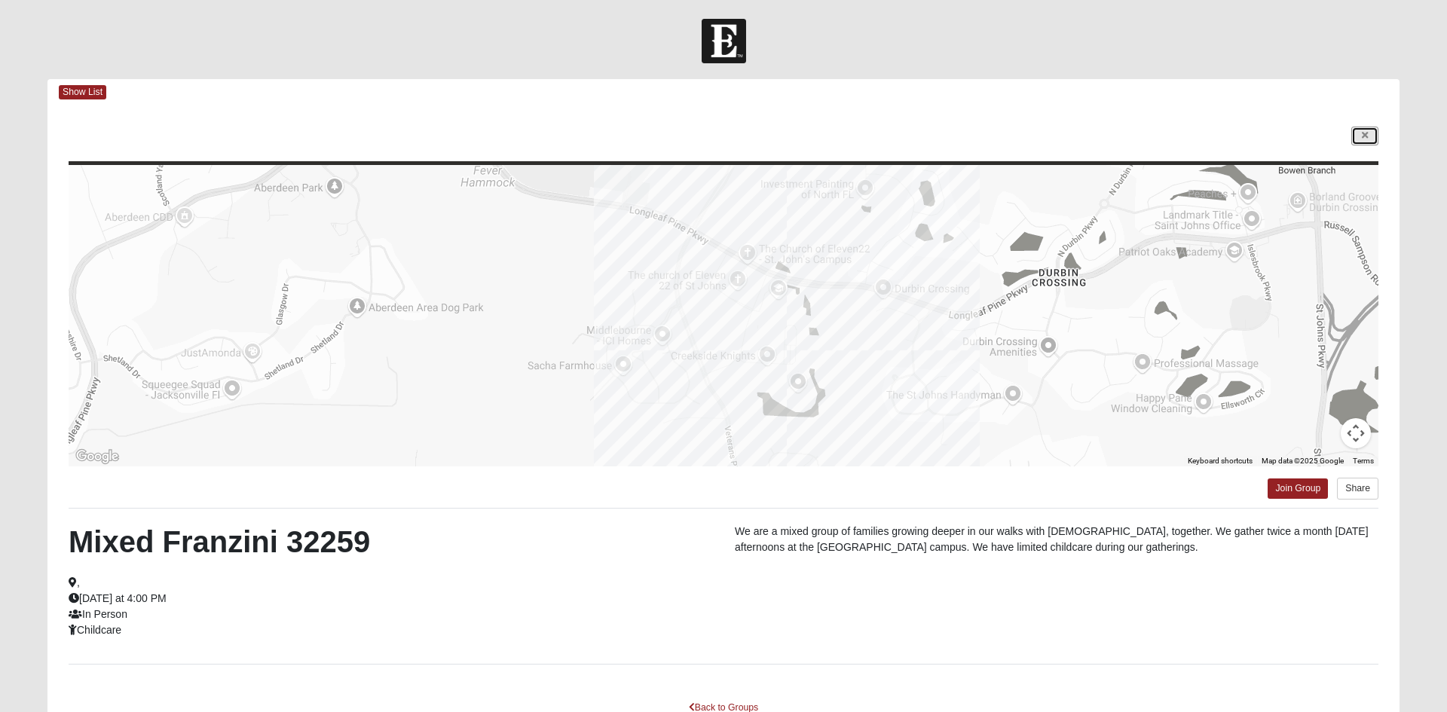
click at [1365, 136] on icon at bounding box center [1365, 135] width 6 height 9
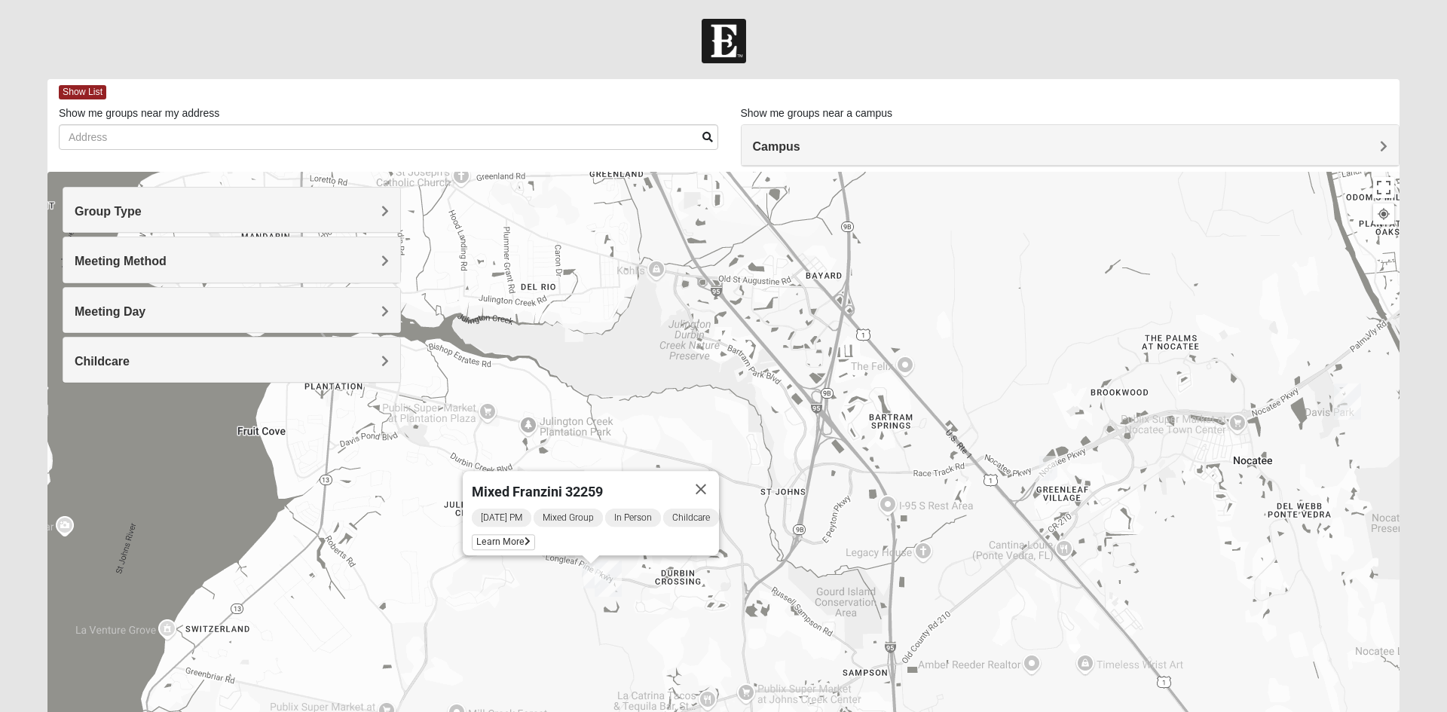
click at [711, 487] on button "Close" at bounding box center [701, 489] width 36 height 36
click at [562, 538] on img "Mixed Clark 32259" at bounding box center [557, 541] width 30 height 37
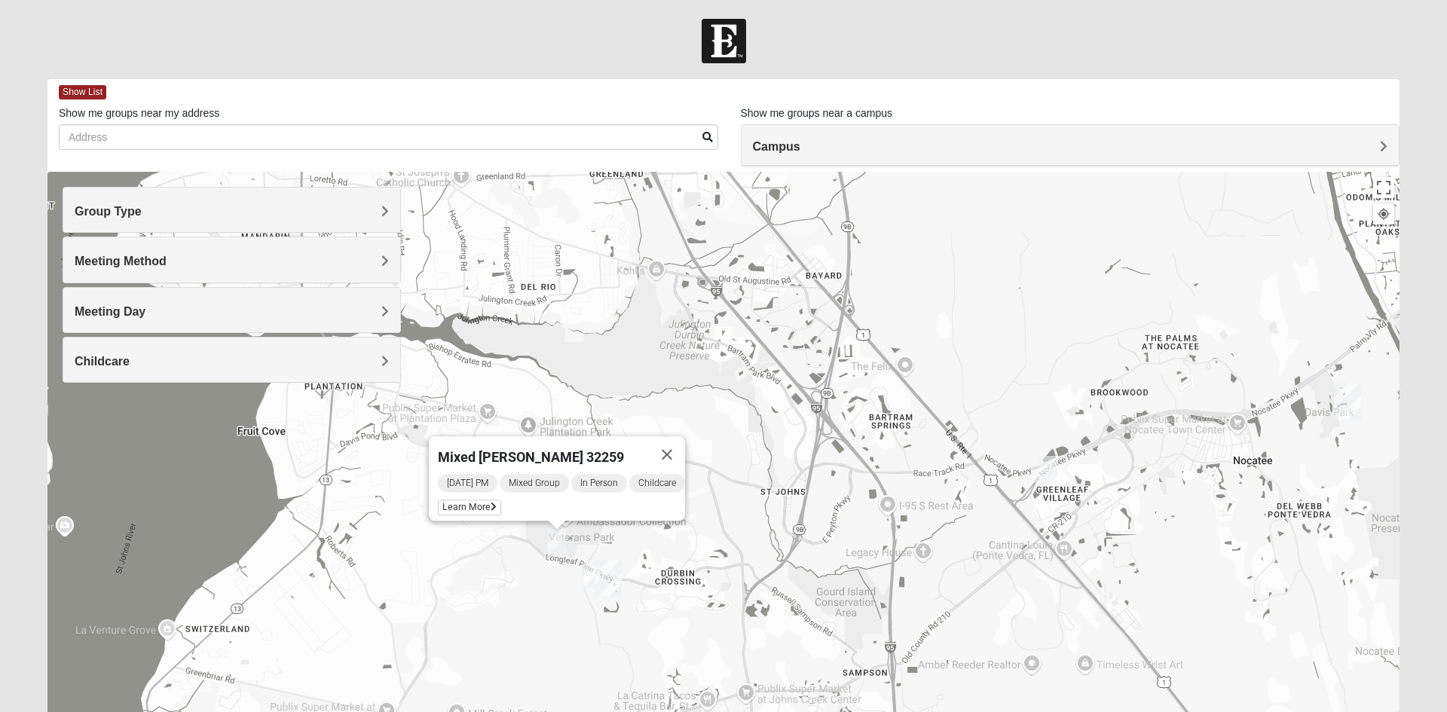
click at [467, 500] on span "Learn More" at bounding box center [469, 508] width 63 height 16
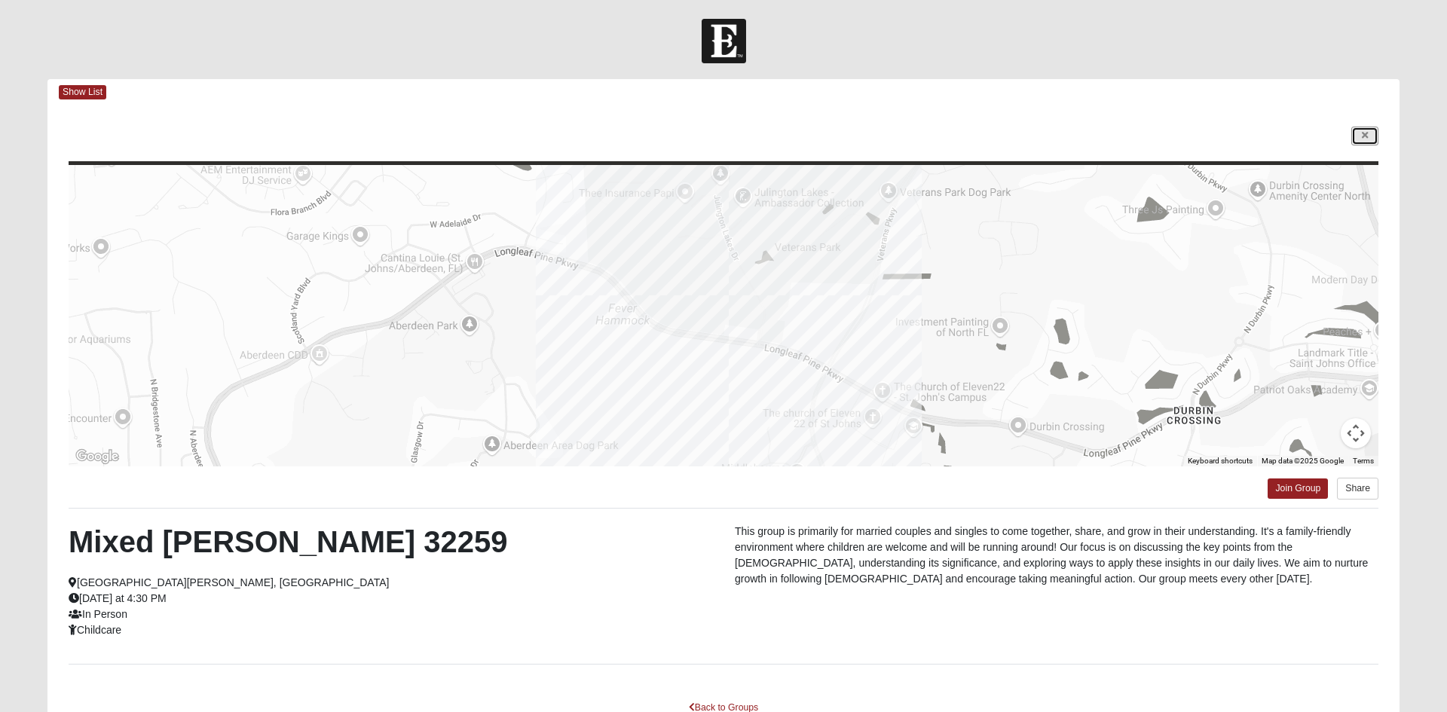
click at [1364, 136] on icon at bounding box center [1365, 135] width 6 height 9
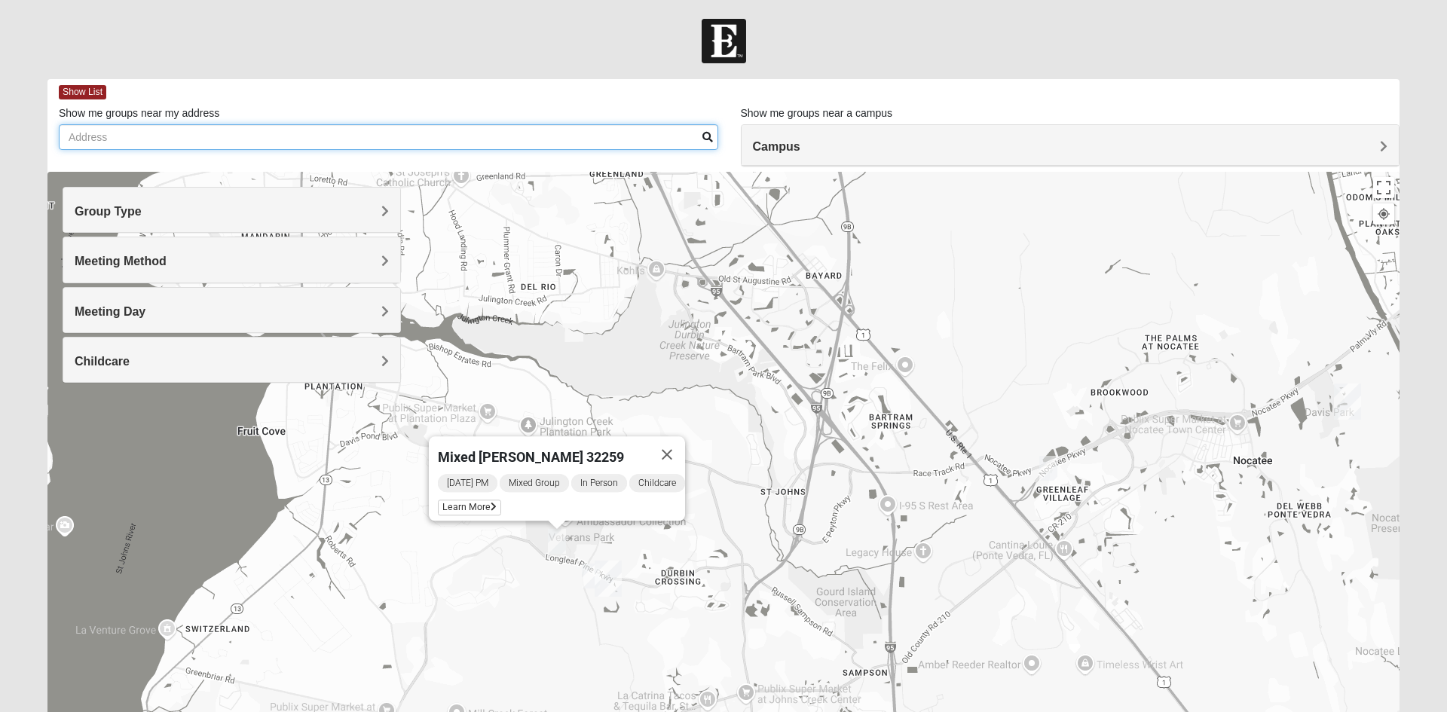
click at [466, 136] on input "Show me groups near my address" at bounding box center [388, 137] width 659 height 26
click at [436, 142] on input "Show me groups near my address" at bounding box center [388, 137] width 659 height 26
type input "@"
type input "[STREET_ADDRESS]"
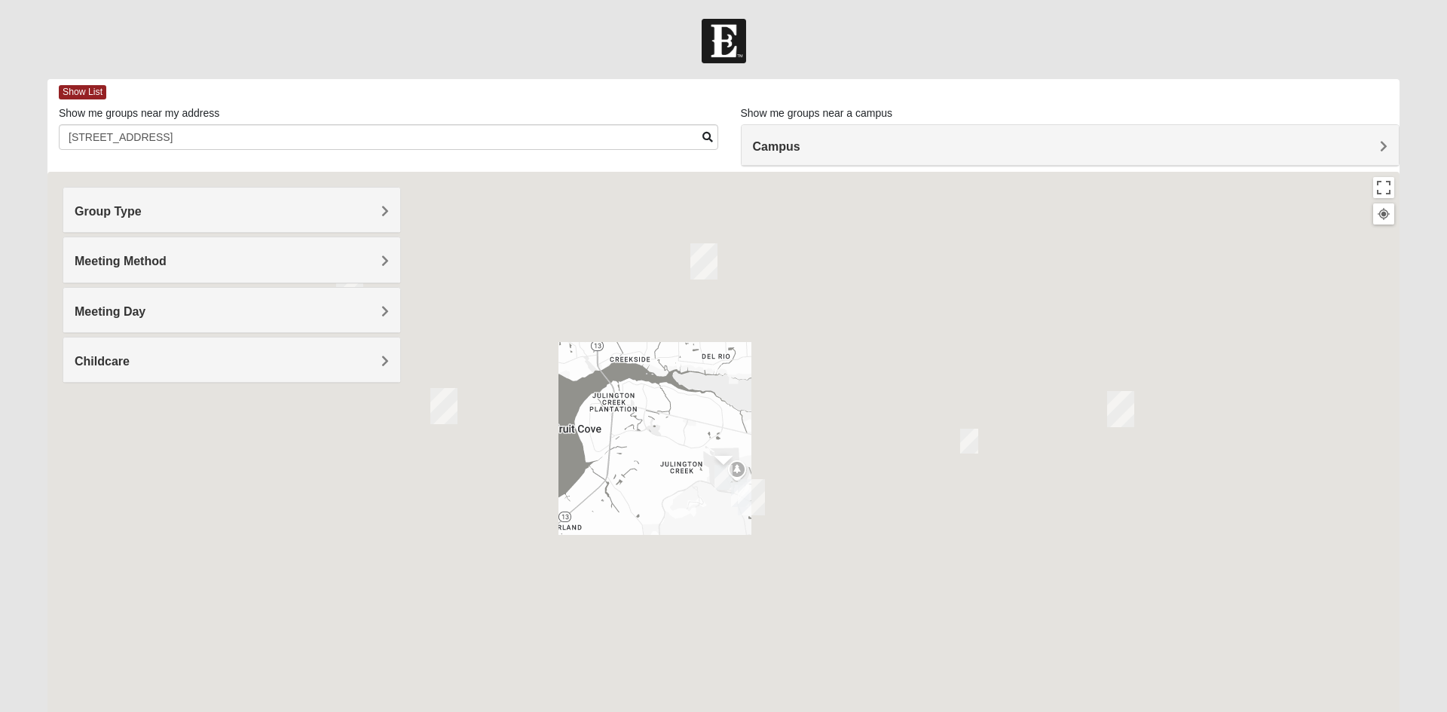
click at [732, 396] on div "Mixed Clark 32259 Sunday PM Mixed Group In Person Childcare Learn More" at bounding box center [723, 473] width 1352 height 603
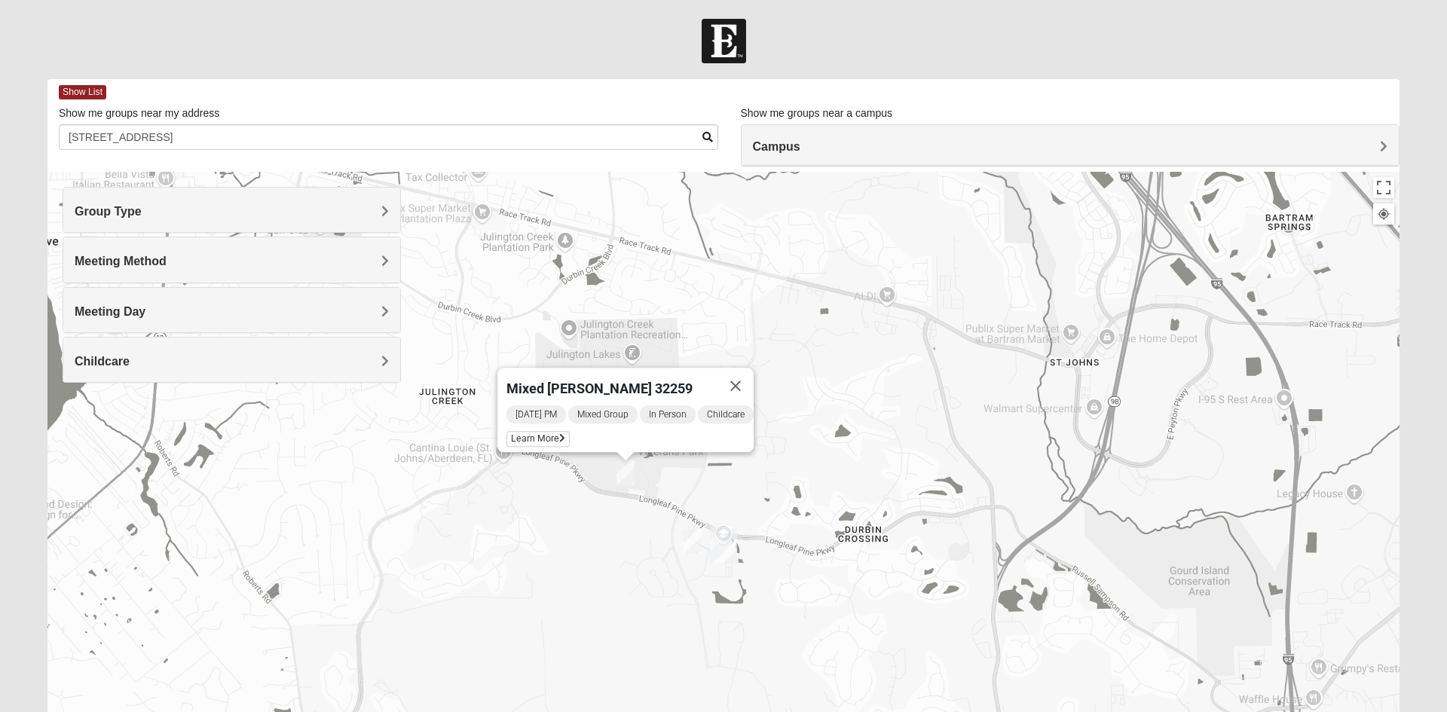
click at [548, 431] on span "Learn More" at bounding box center [537, 439] width 63 height 16
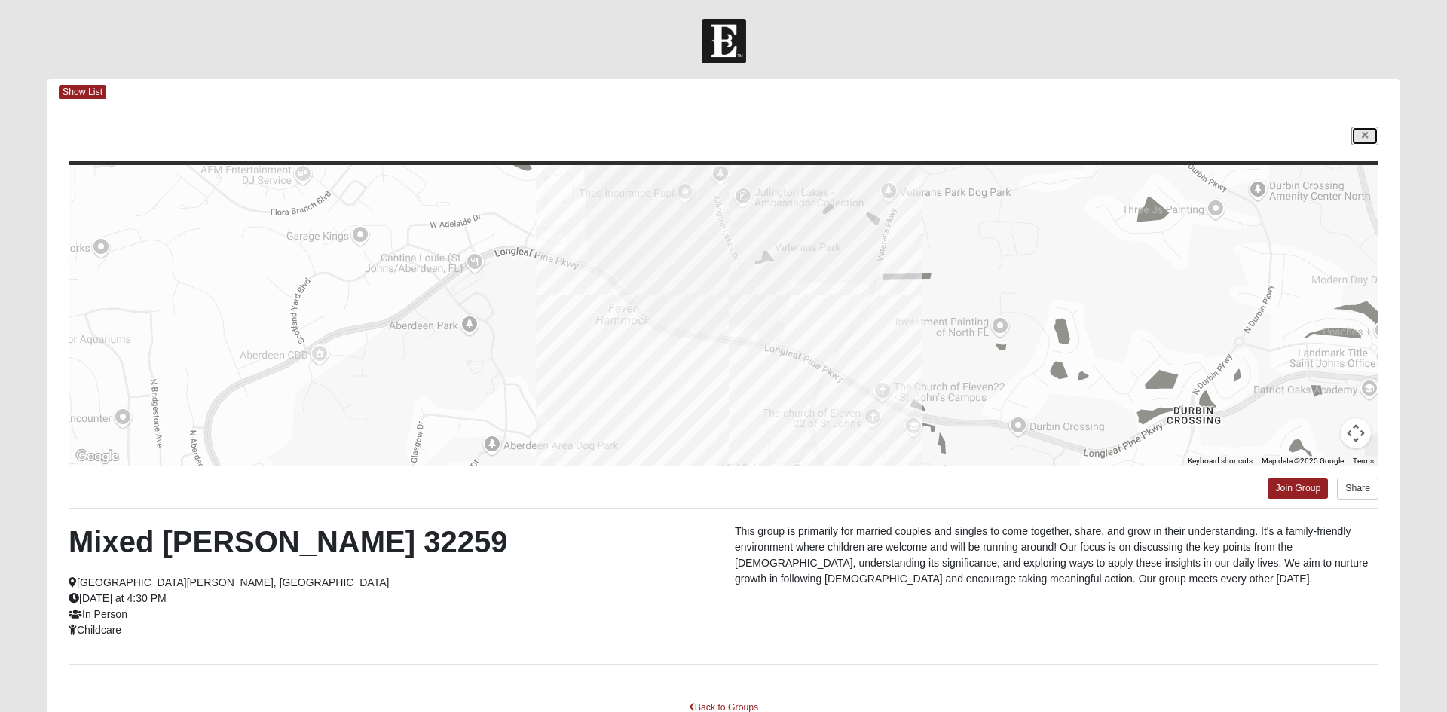
click at [1362, 135] on icon at bounding box center [1365, 135] width 6 height 9
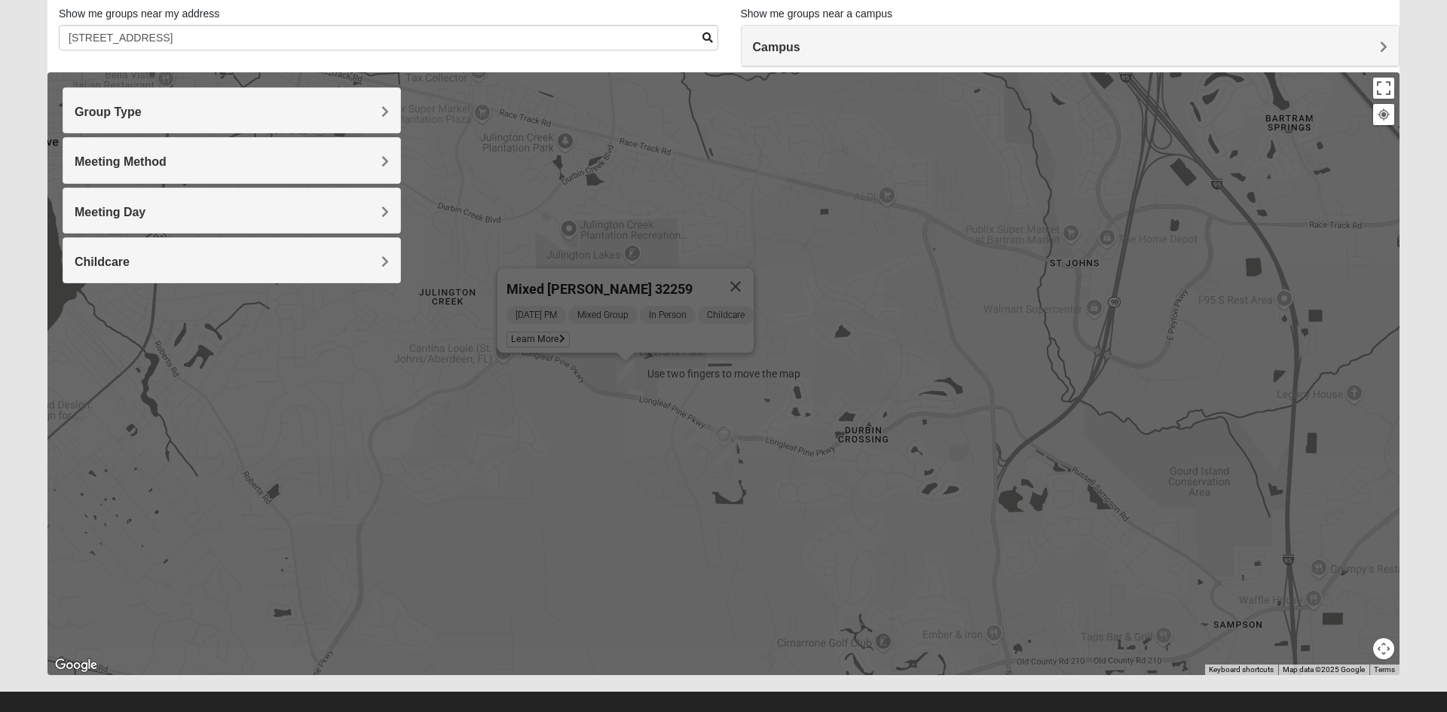
scroll to position [118, 0]
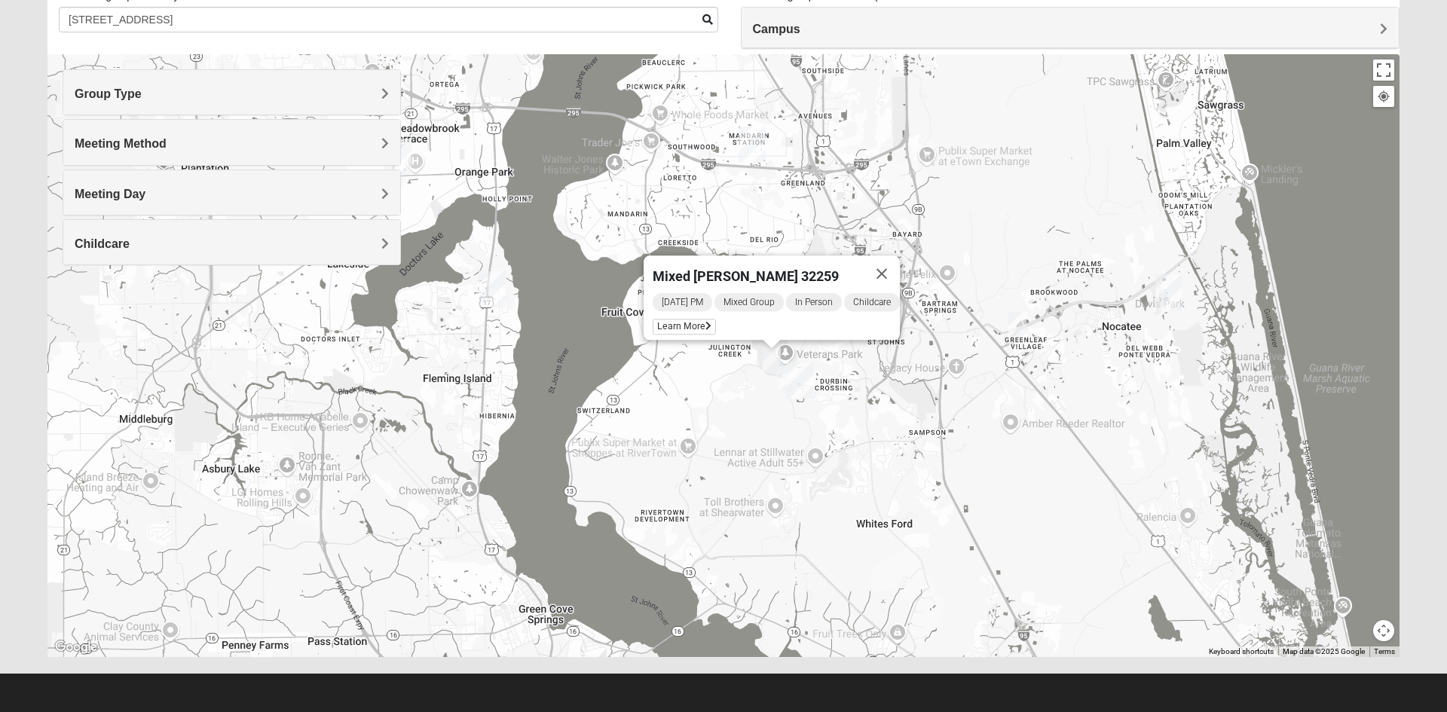
click at [898, 257] on button "Close" at bounding box center [882, 273] width 36 height 36
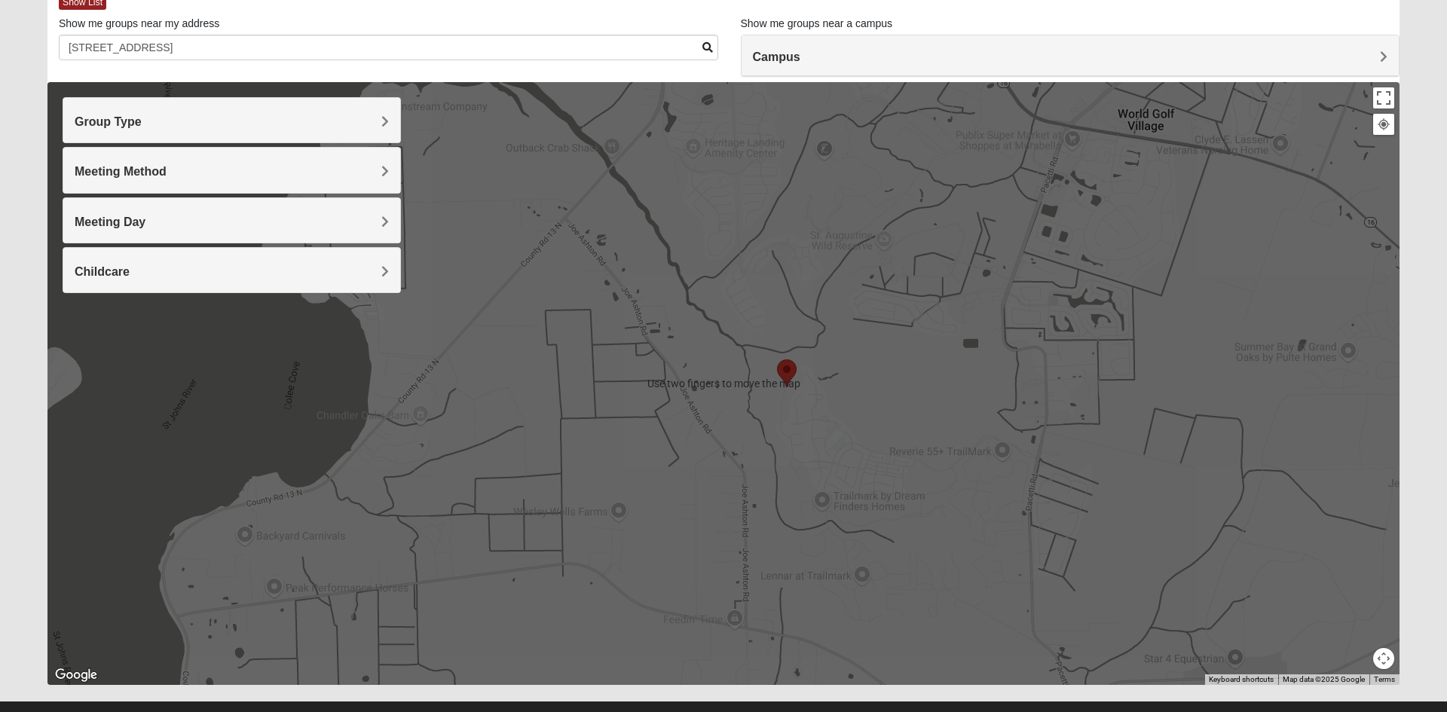
scroll to position [89, 0]
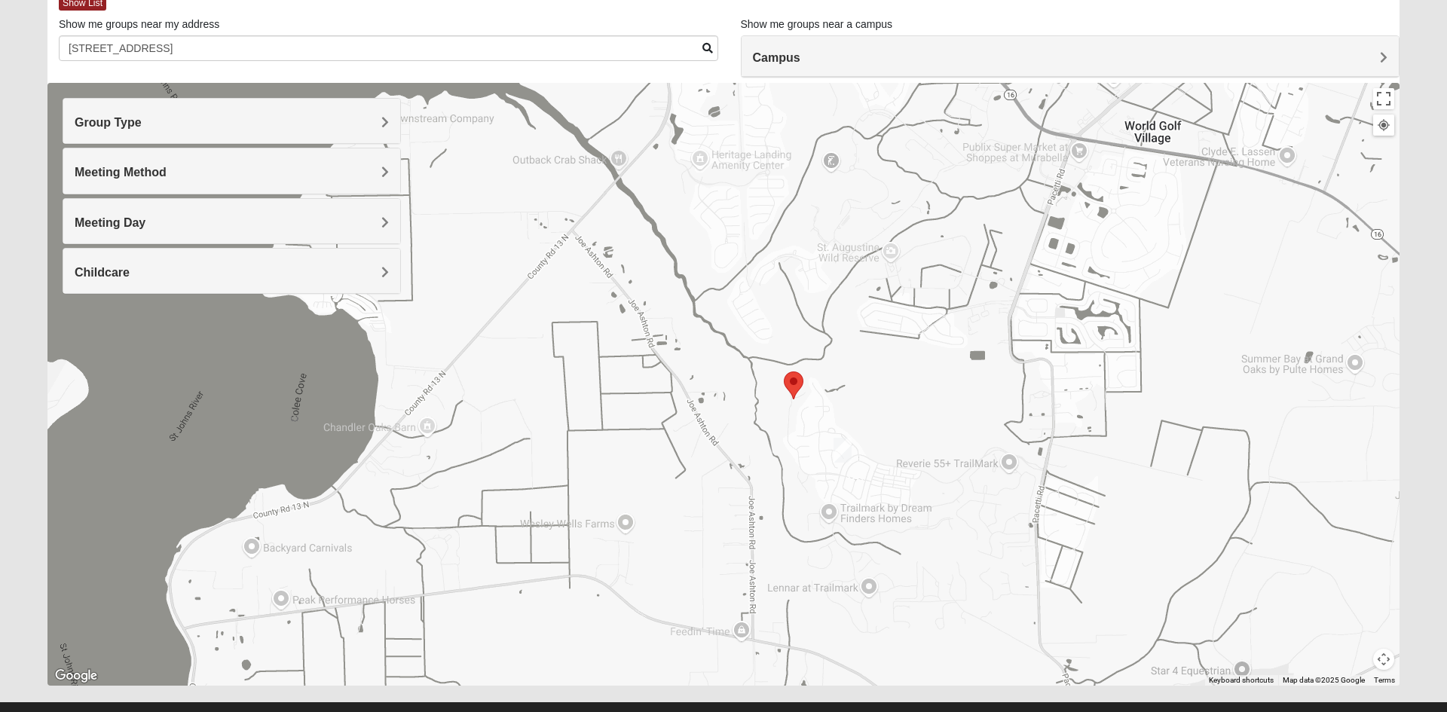
click at [842, 458] on img "Mixed Gates 32092" at bounding box center [843, 450] width 30 height 37
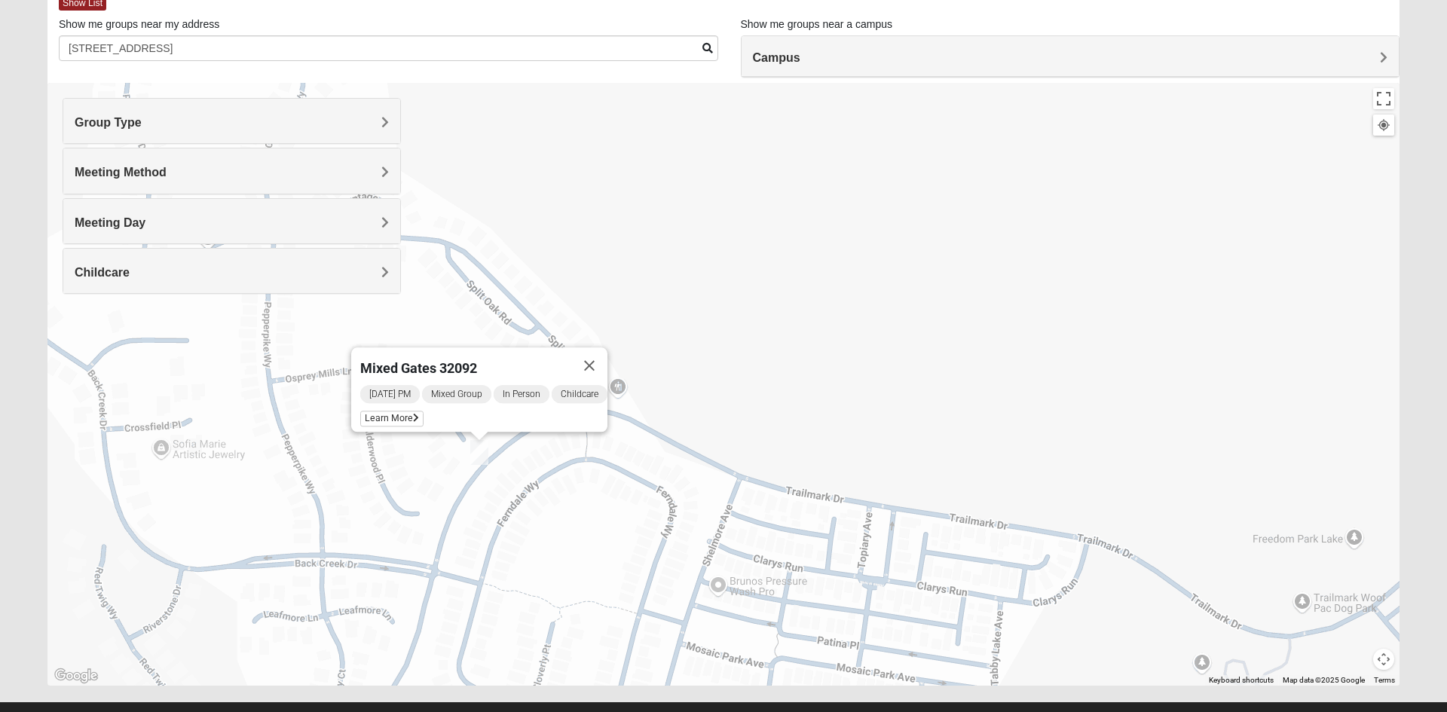
click at [606, 355] on button "Close" at bounding box center [589, 365] width 36 height 36
click at [478, 450] on img "Mixed Gates 32092" at bounding box center [479, 452] width 30 height 37
click at [413, 414] on icon at bounding box center [416, 418] width 6 height 9
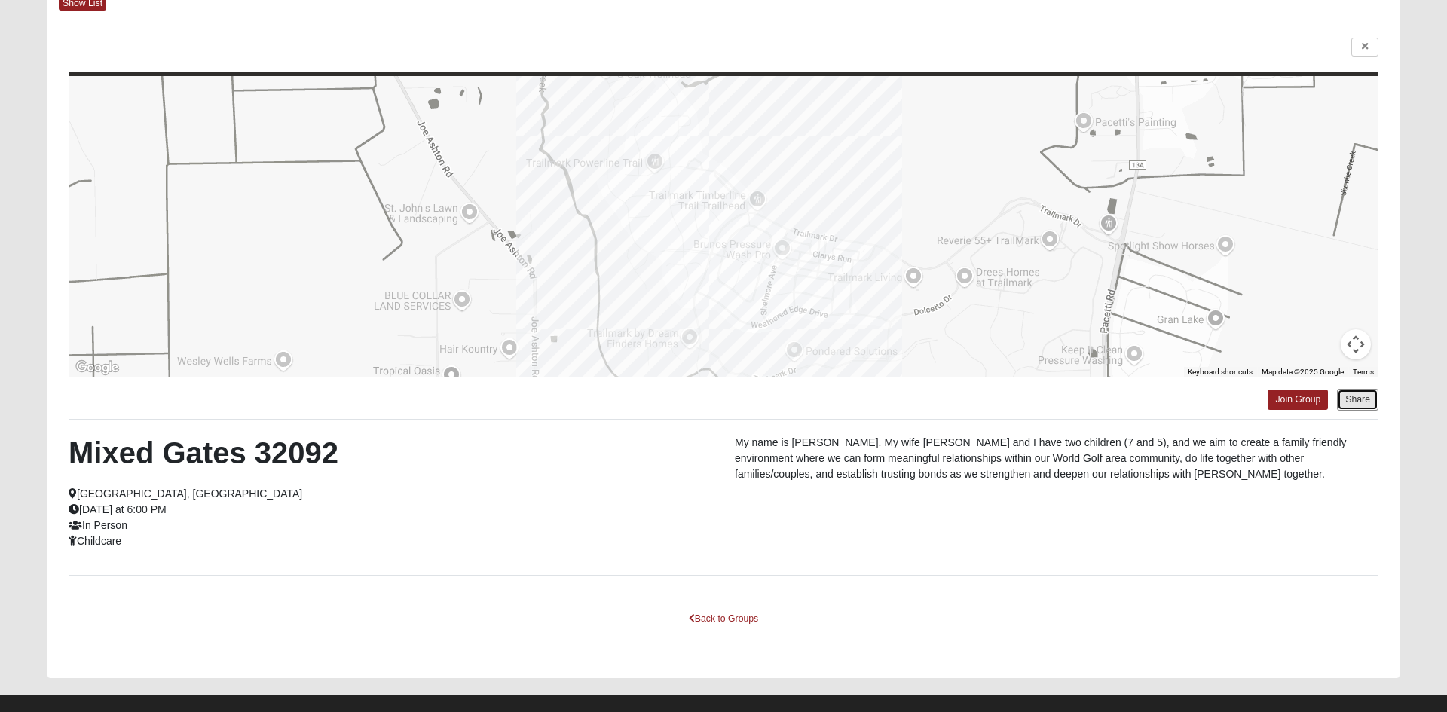
click at [1354, 402] on button "Share" at bounding box center [1357, 400] width 41 height 22
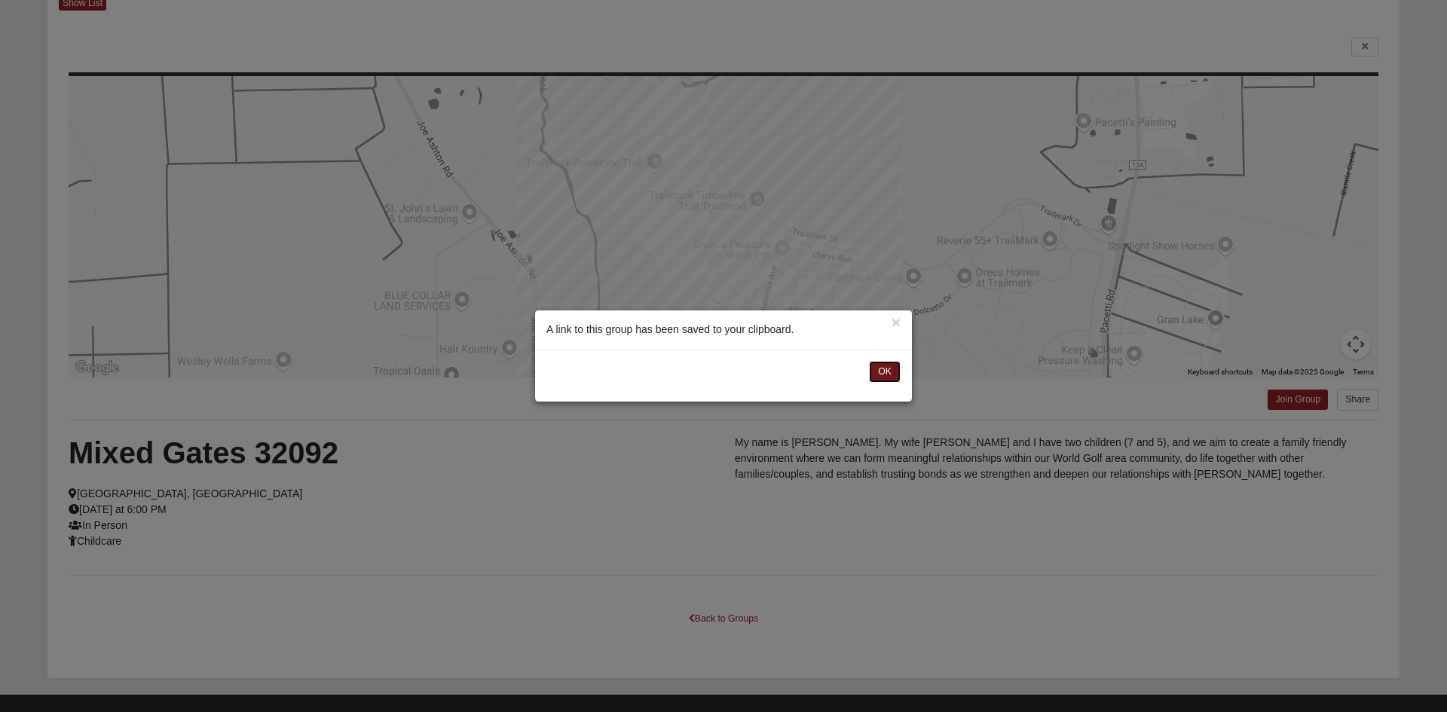
click at [884, 371] on button "OK" at bounding box center [885, 372] width 32 height 22
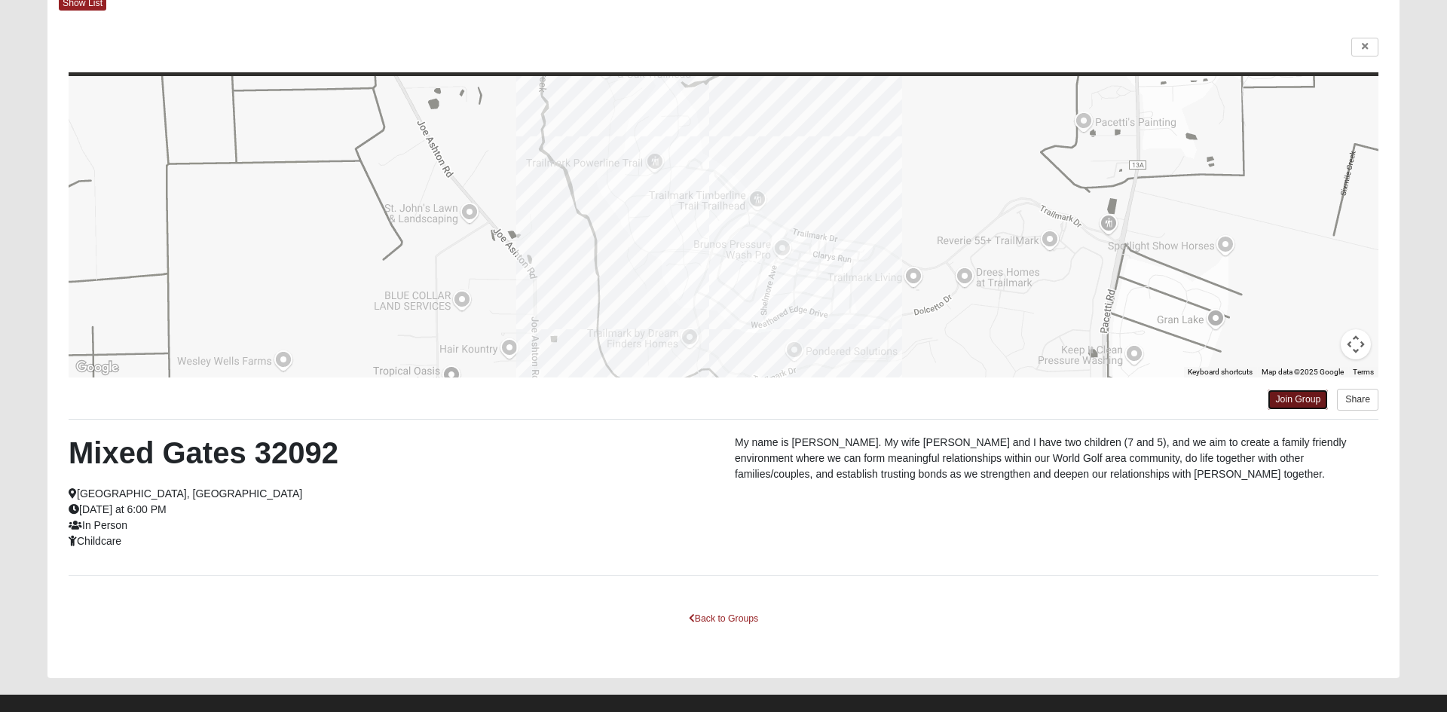
click at [1293, 399] on link "Join Group" at bounding box center [1298, 400] width 60 height 20
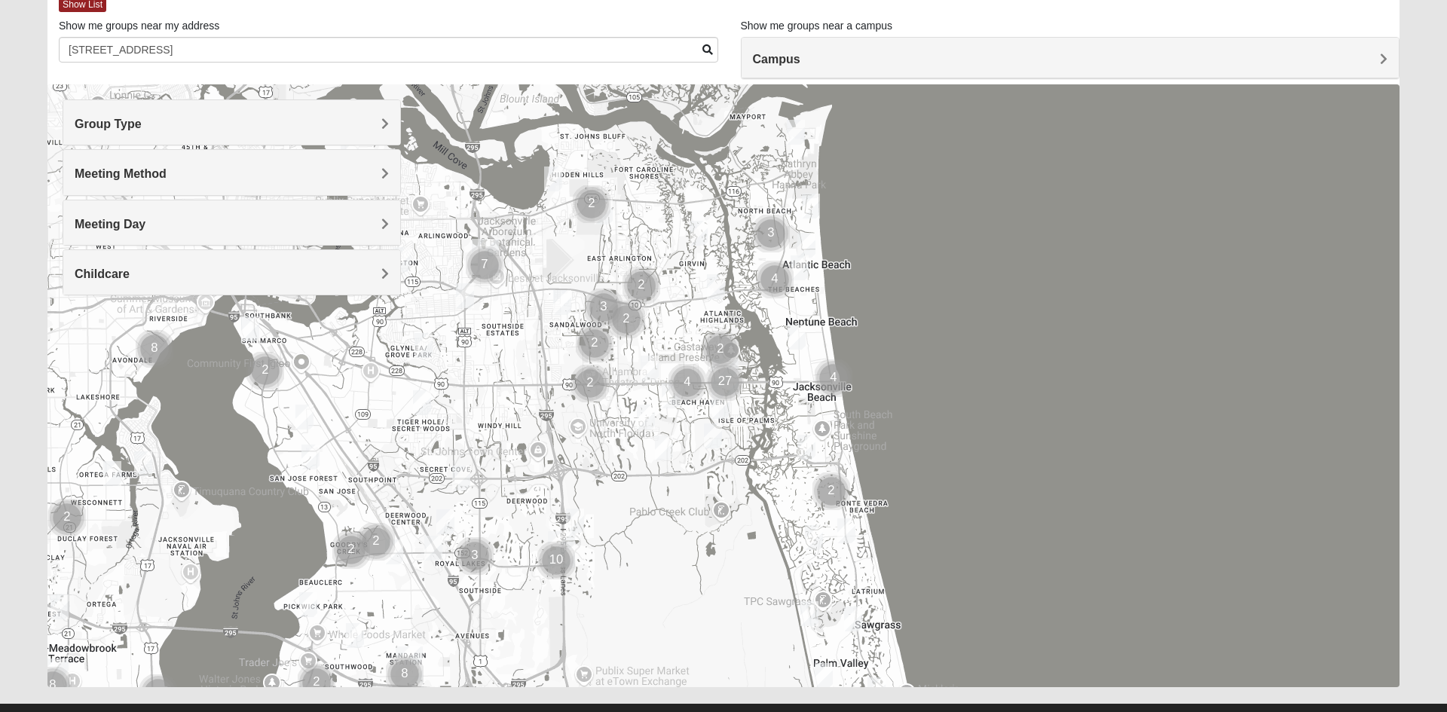
scroll to position [87, 0]
click at [704, 50] on span at bounding box center [707, 49] width 11 height 11
click at [705, 52] on span at bounding box center [707, 49] width 11 height 11
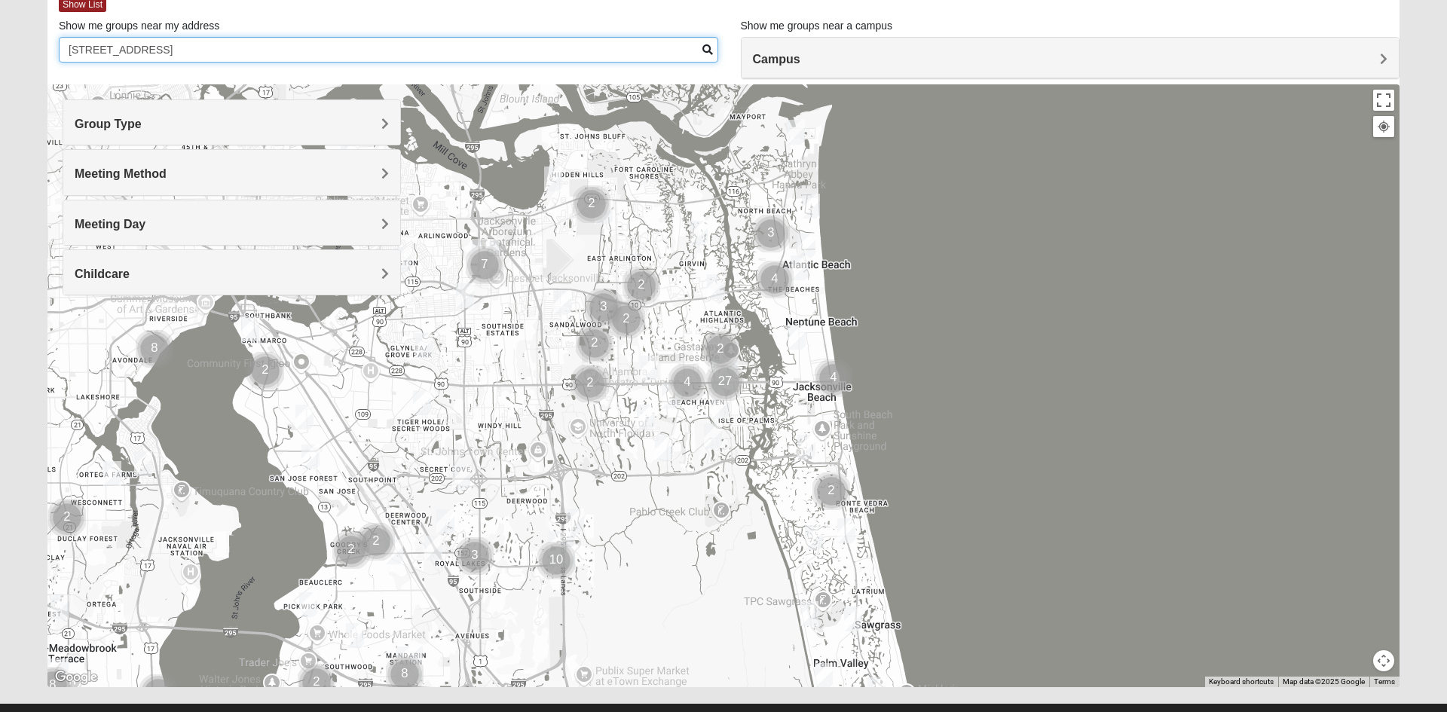
click at [635, 50] on input "[STREET_ADDRESS]" at bounding box center [388, 50] width 659 height 26
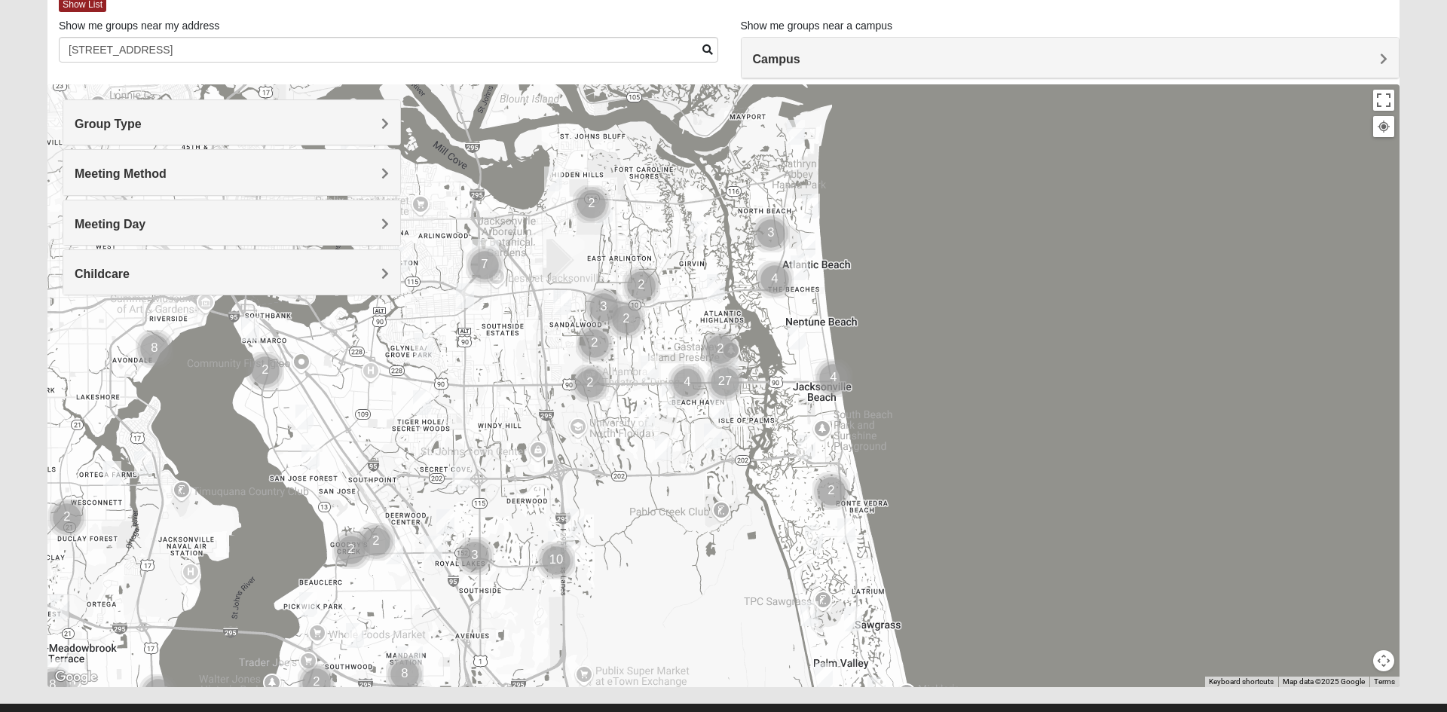
click at [396, 128] on div "Group Type" at bounding box center [231, 122] width 337 height 44
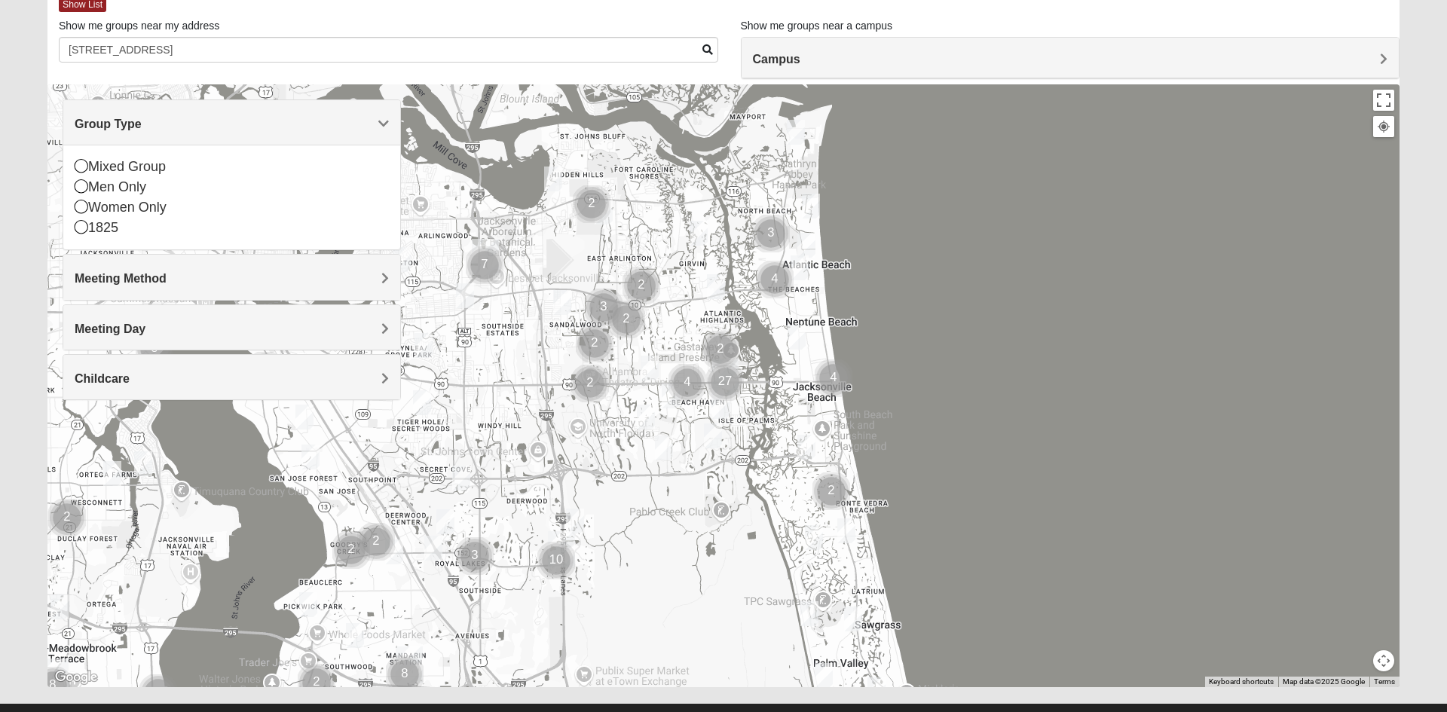
click at [142, 161] on div "Mixed Group" at bounding box center [232, 167] width 314 height 20
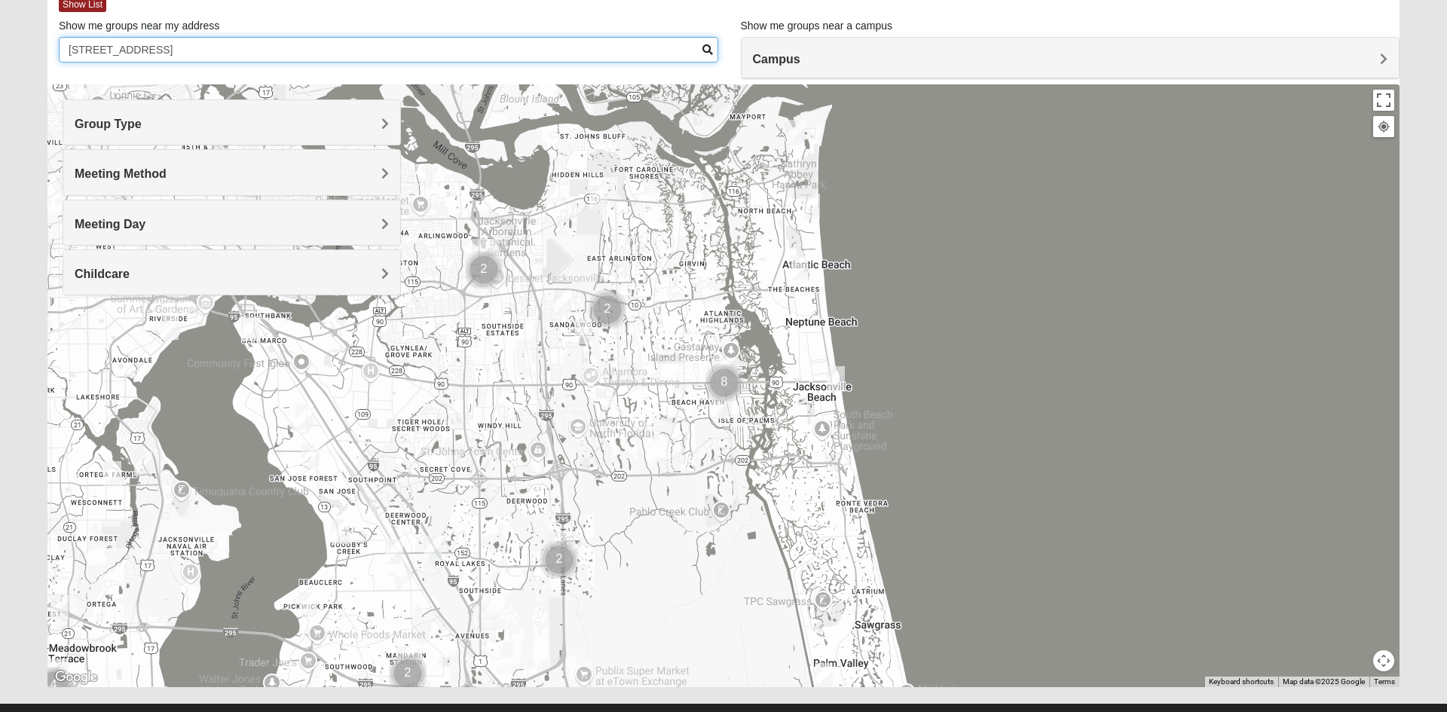
click at [697, 51] on input "[STREET_ADDRESS]" at bounding box center [388, 50] width 659 height 26
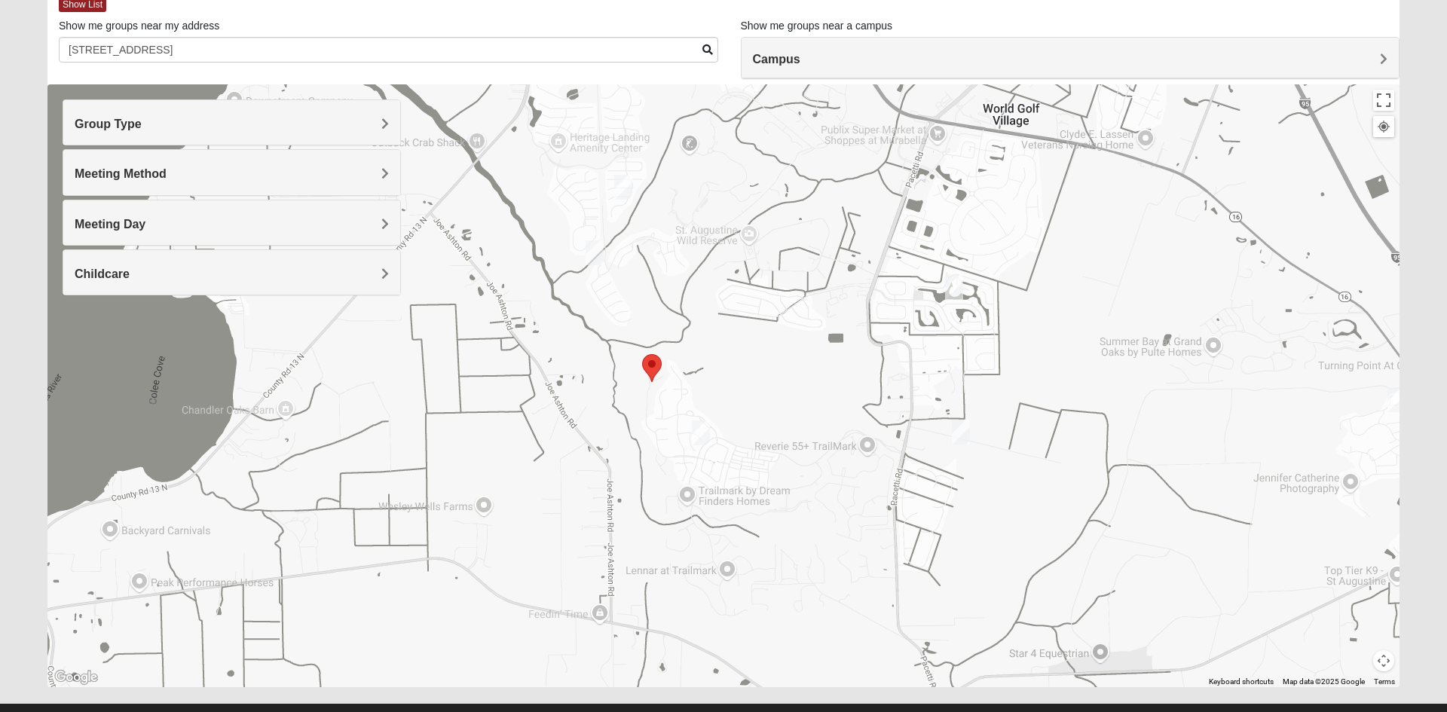
click at [953, 291] on img "Mixed Ledbury 32092" at bounding box center [954, 287] width 30 height 37
click at [954, 423] on img "Mixed Longacre 32092" at bounding box center [961, 432] width 30 height 37
click at [959, 284] on img "Mixed Ledbury 32092" at bounding box center [954, 287] width 30 height 37
click at [621, 188] on img "Mixed Thomas 32092" at bounding box center [623, 187] width 30 height 37
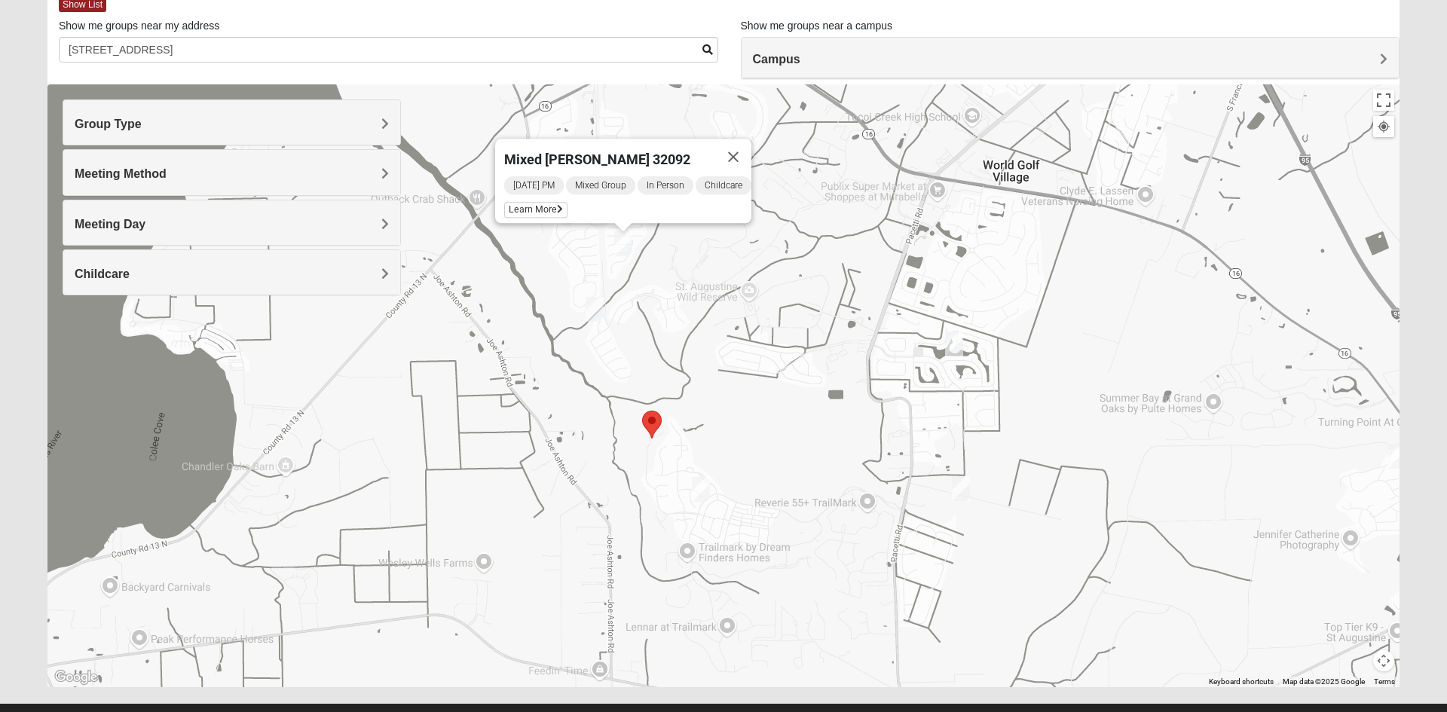
click at [598, 296] on img "Mixed Kruse 32092" at bounding box center [595, 309] width 30 height 37
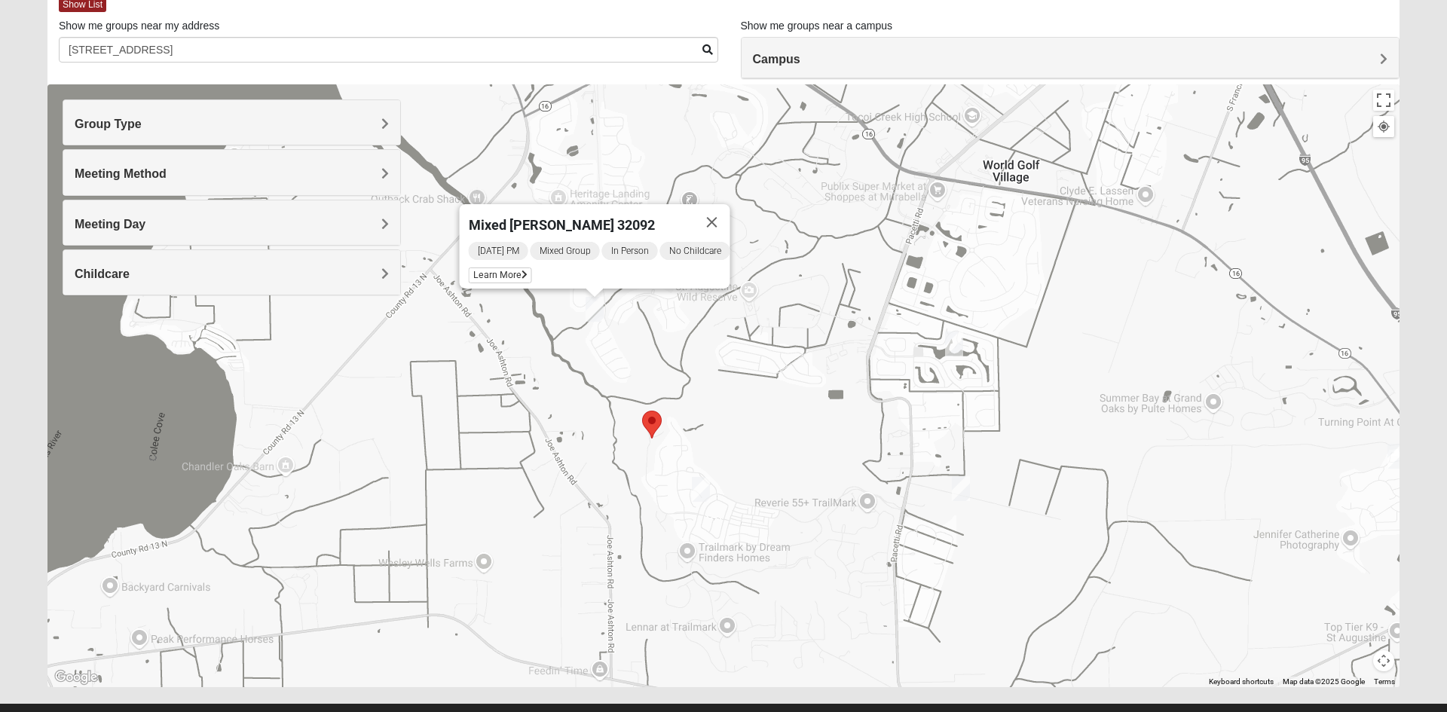
click at [498, 270] on span "Learn More" at bounding box center [500, 276] width 63 height 16
